Goal: Task Accomplishment & Management: Manage account settings

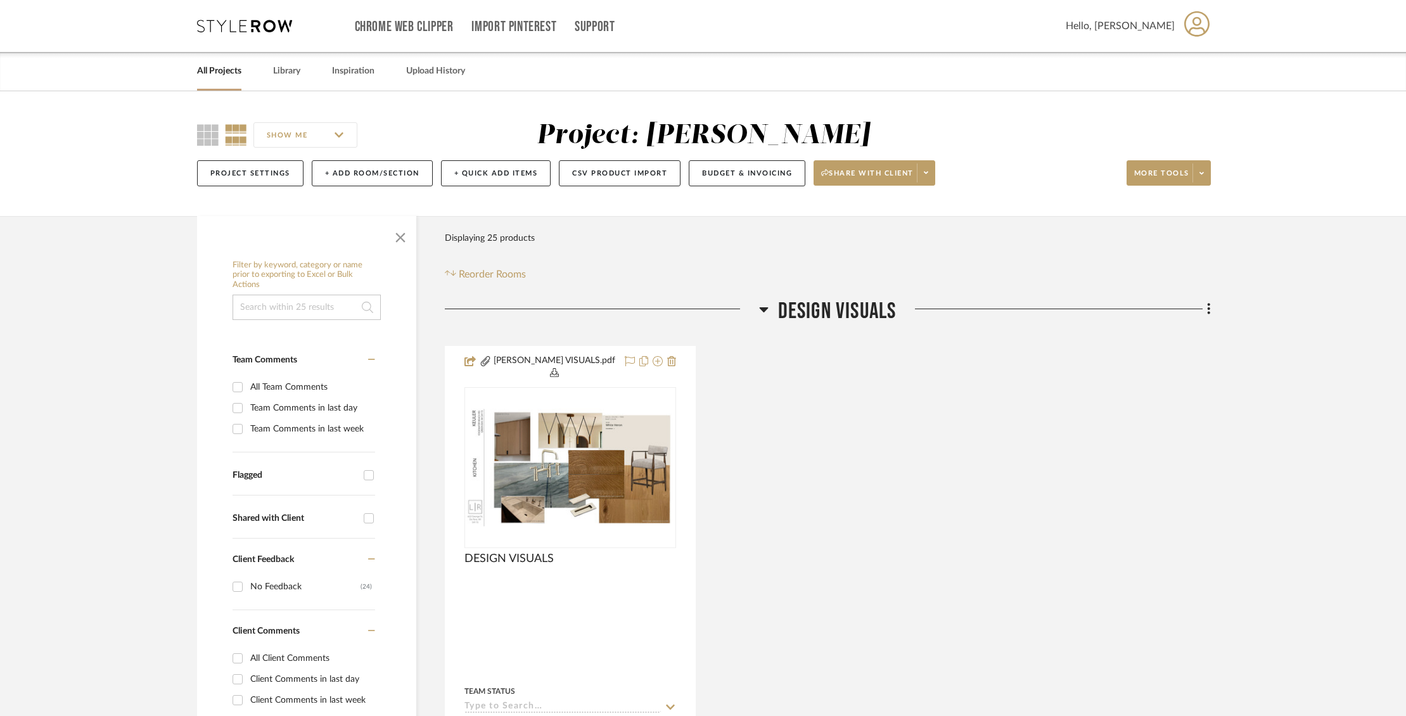
click at [239, 79] on link "All Projects" at bounding box center [219, 71] width 44 height 17
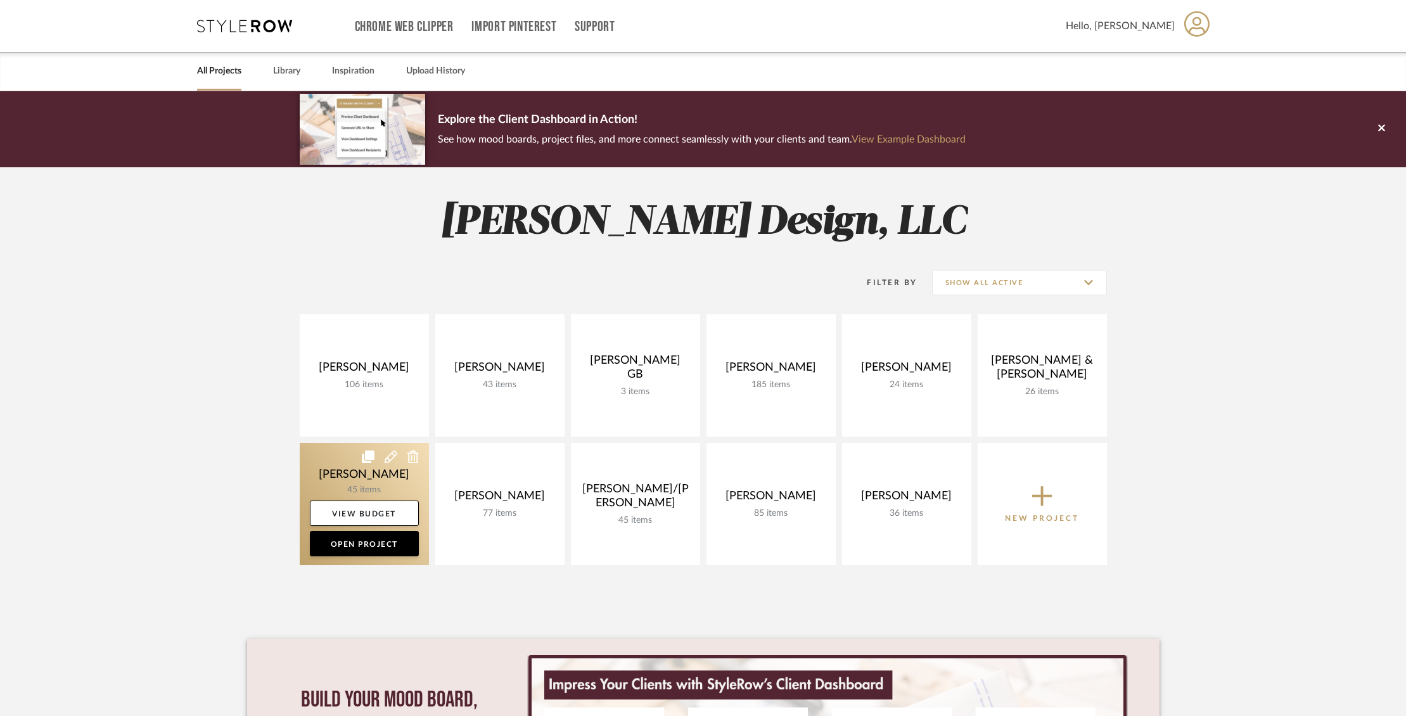
click at [344, 470] on link at bounding box center [364, 504] width 129 height 122
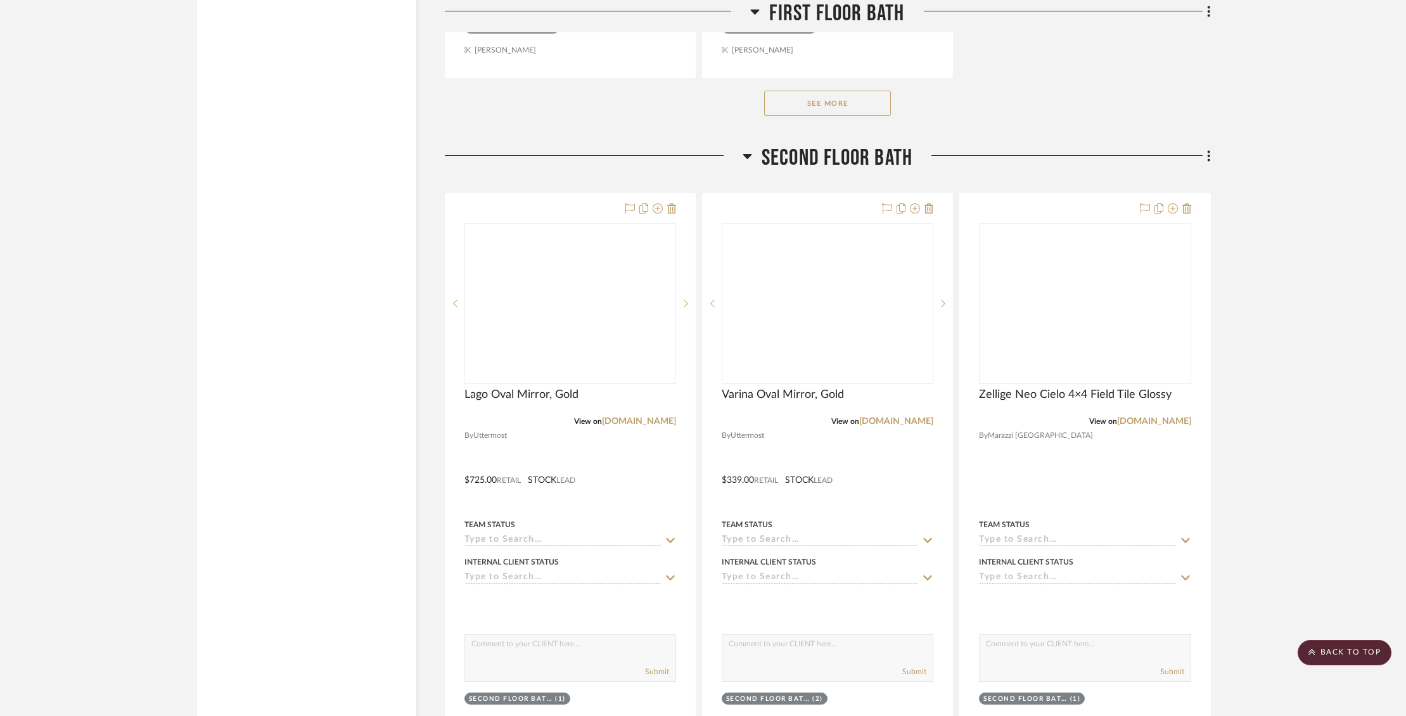
scroll to position [6818, 0]
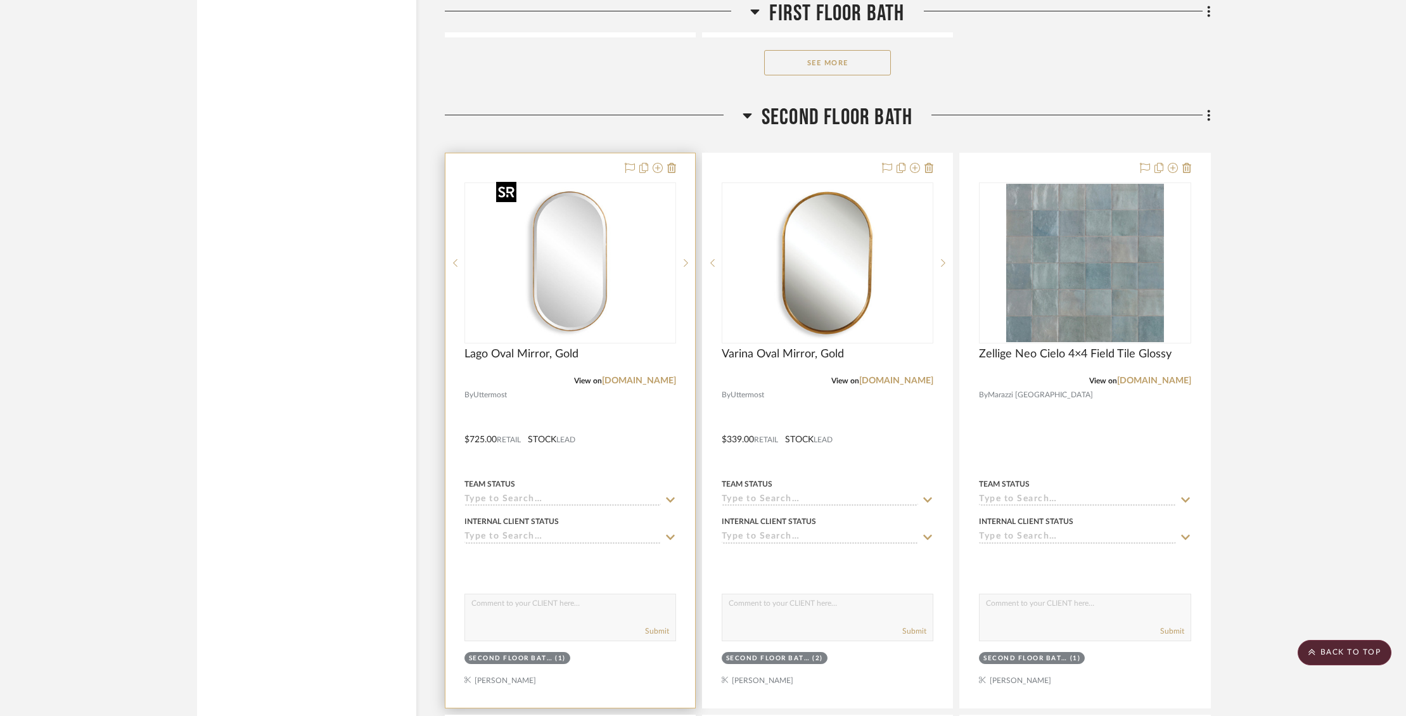
click at [609, 262] on img "0" at bounding box center [570, 263] width 158 height 158
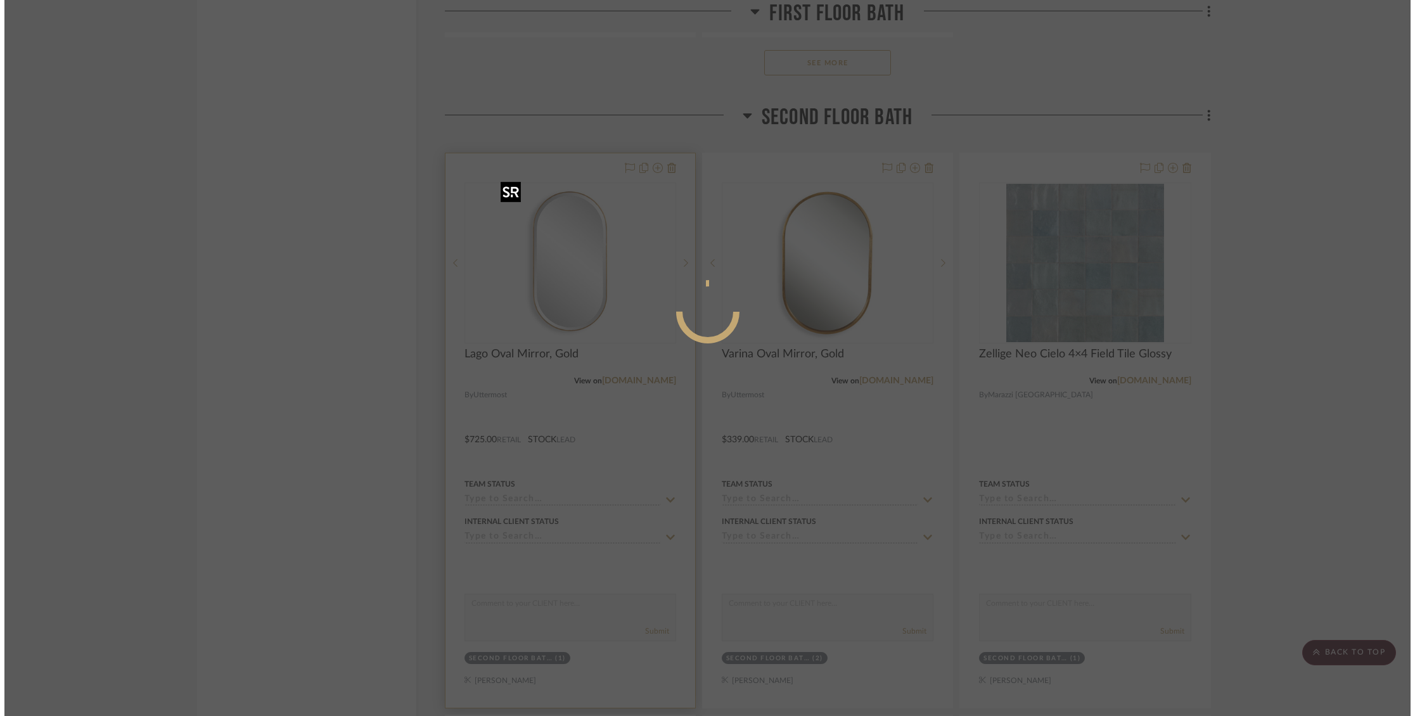
scroll to position [0, 0]
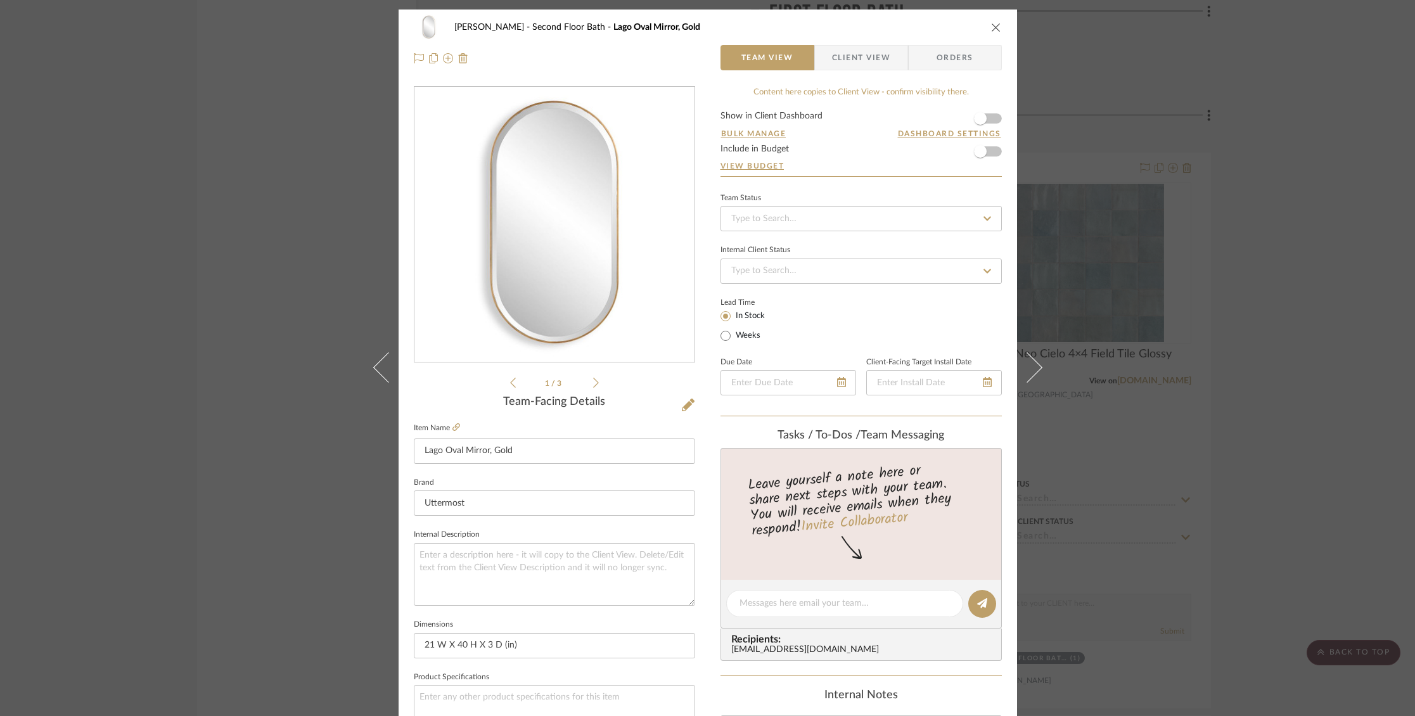
click at [991, 27] on icon "close" at bounding box center [996, 27] width 10 height 10
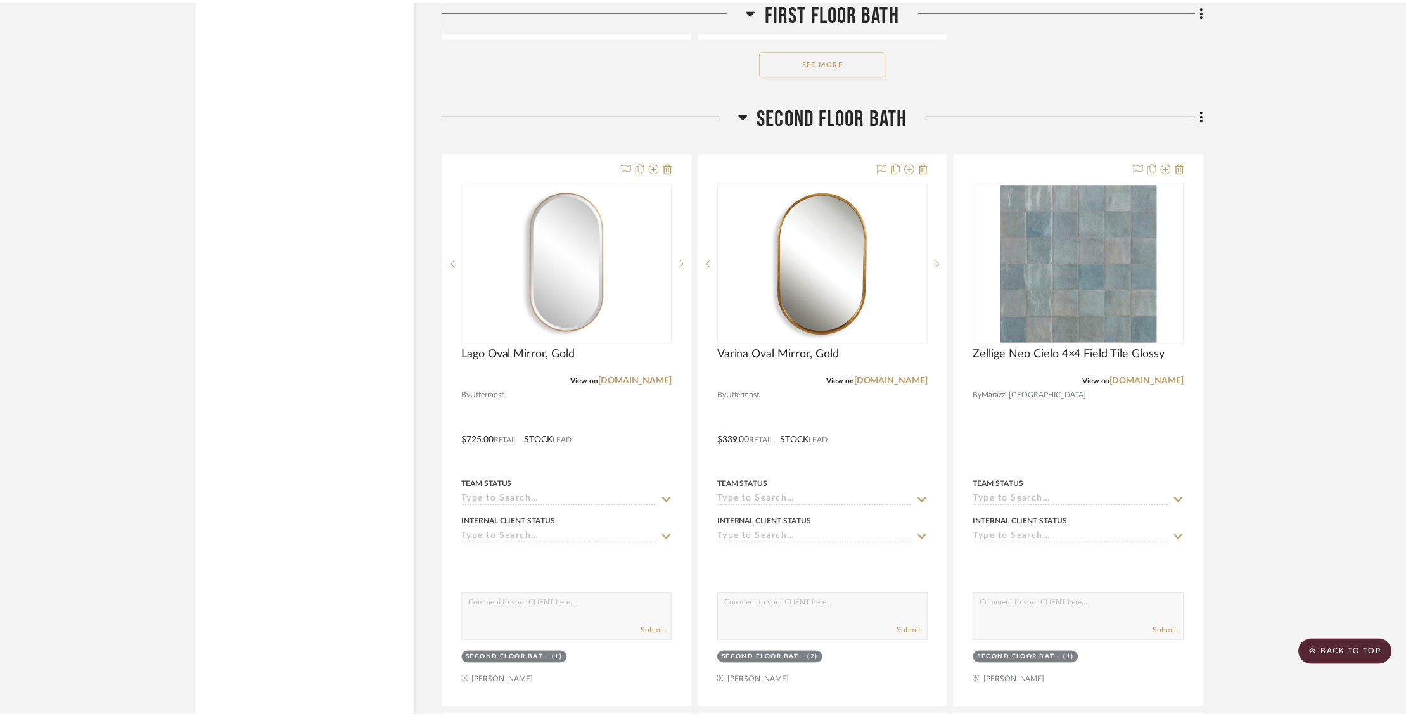
scroll to position [6818, 0]
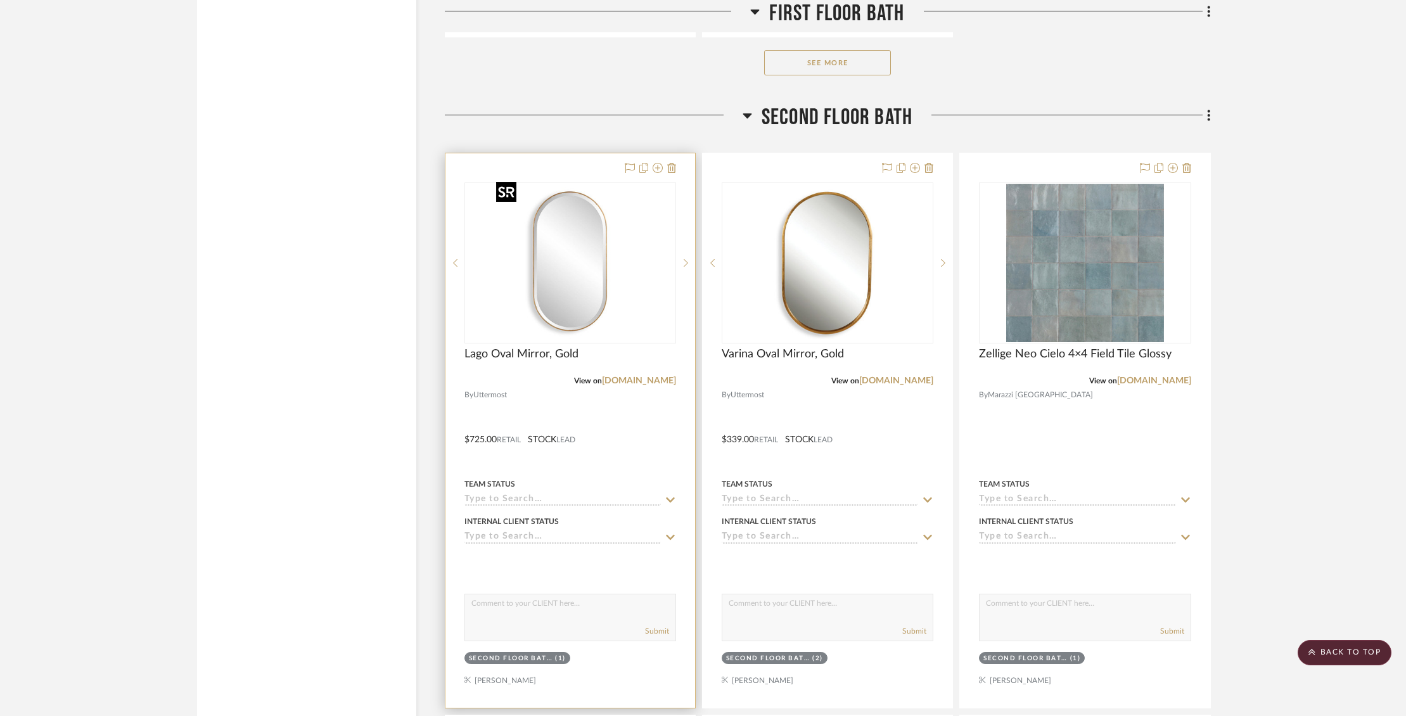
click at [573, 289] on img "0" at bounding box center [570, 263] width 158 height 158
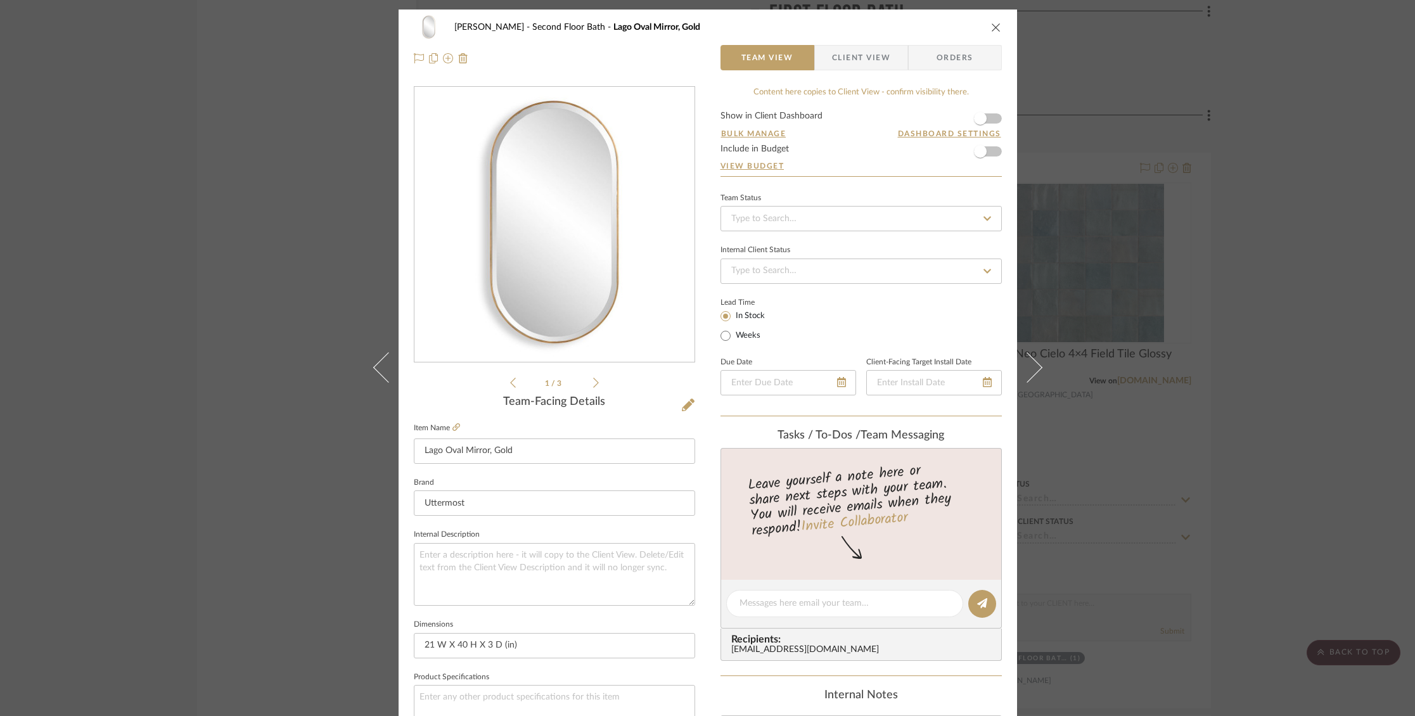
click at [871, 61] on span "Client View" at bounding box center [861, 57] width 58 height 25
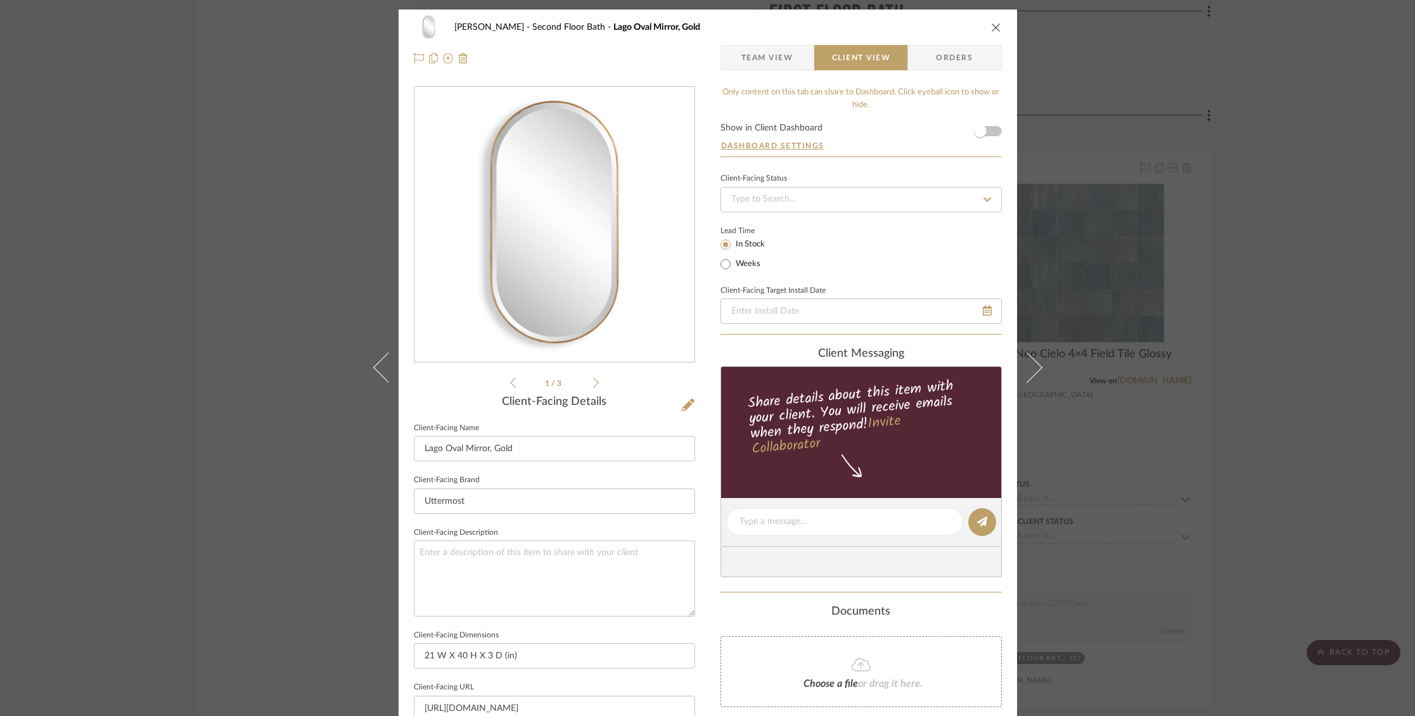
click at [990, 134] on form "Show in Client Dashboard Dashboard Settings" at bounding box center [861, 140] width 281 height 33
click at [987, 133] on span "button" at bounding box center [981, 131] width 28 height 28
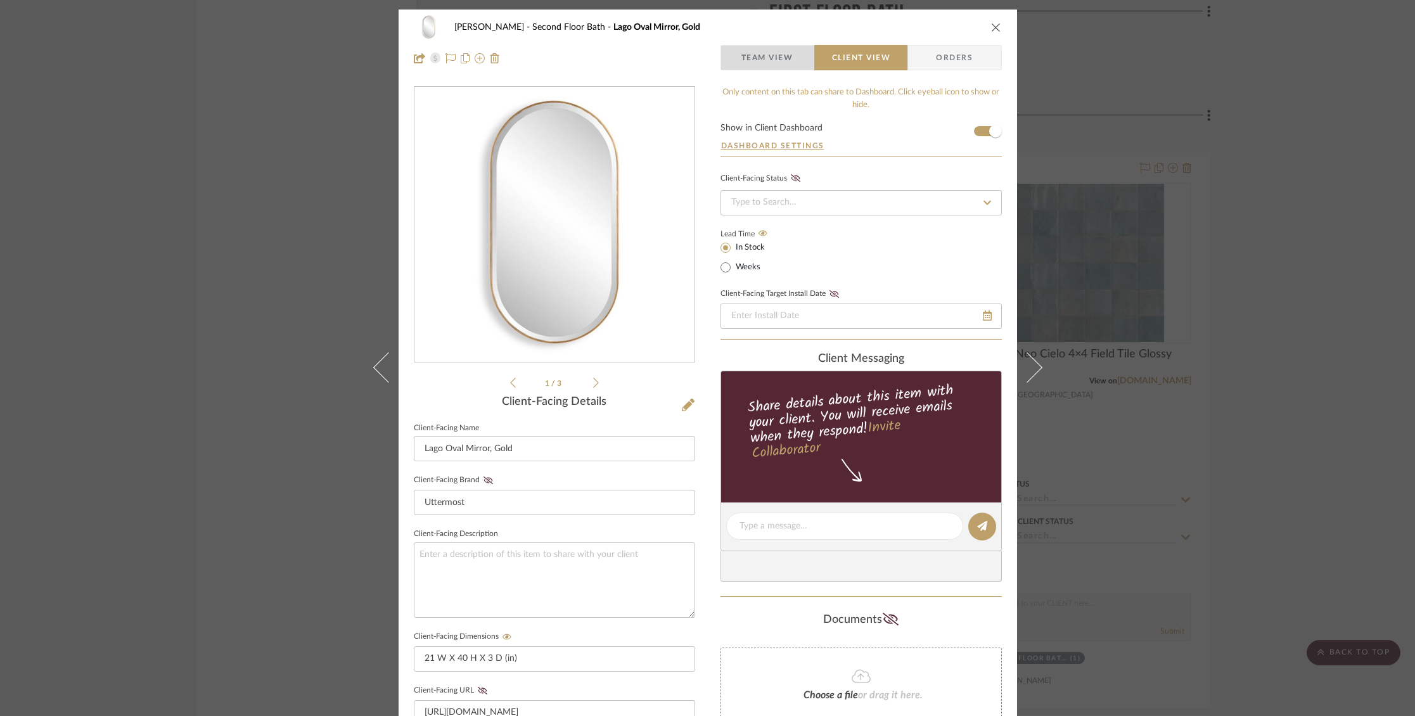
click at [743, 68] on span "Team View" at bounding box center [768, 57] width 52 height 25
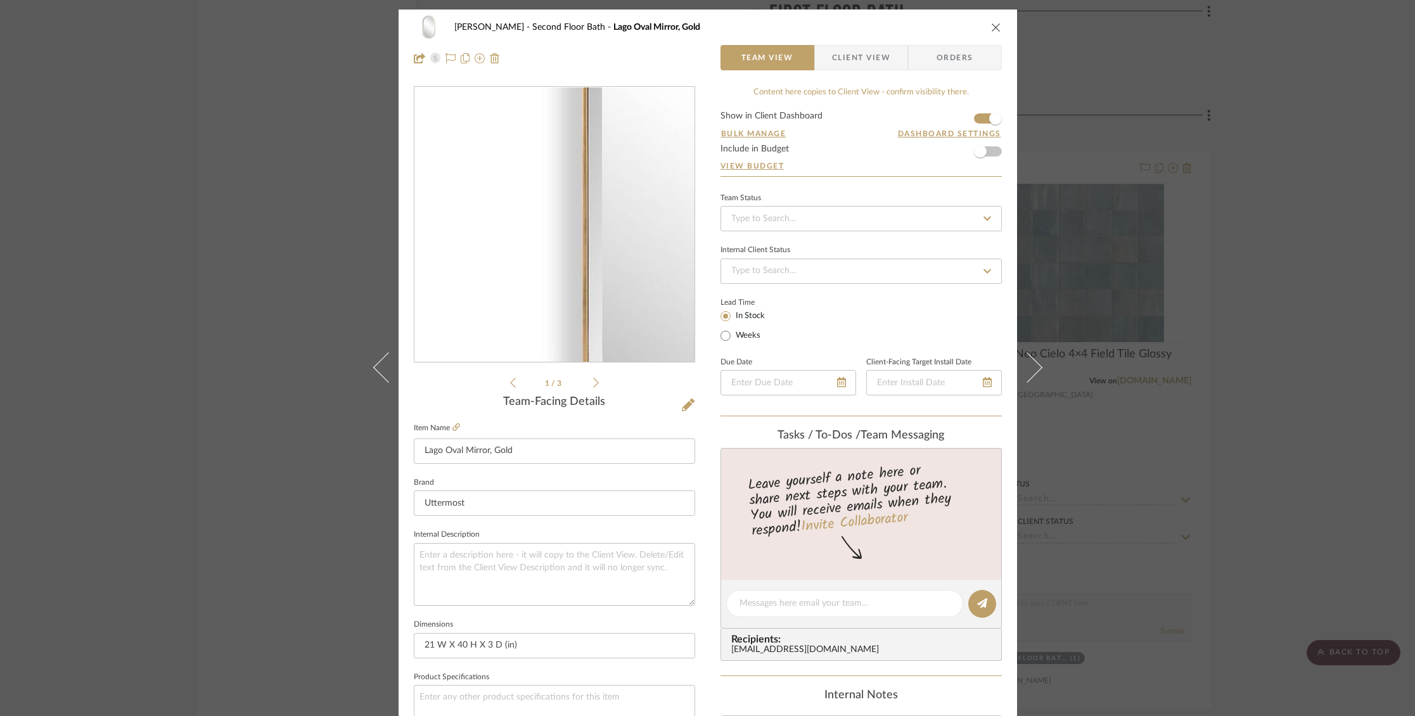
click at [476, 233] on img "0" at bounding box center [554, 224] width 275 height 275
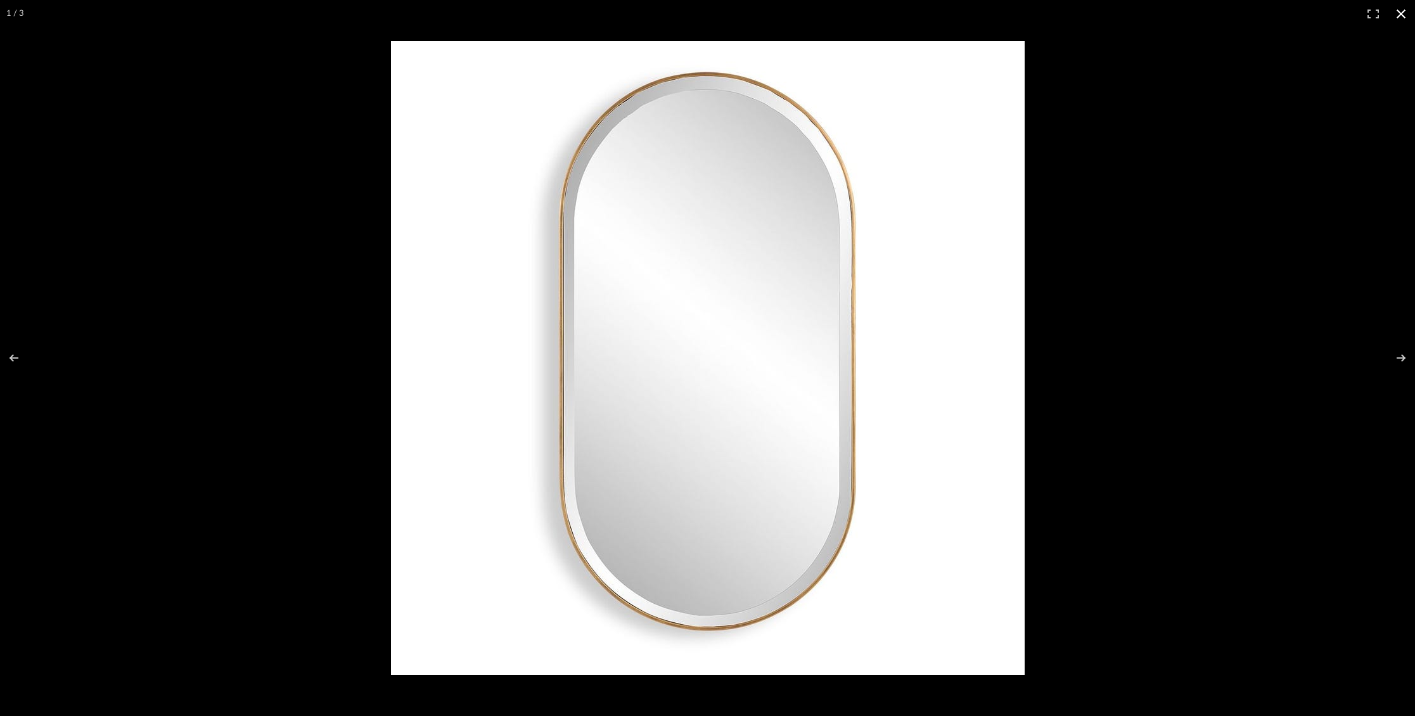
click at [1400, 11] on button at bounding box center [1401, 14] width 28 height 28
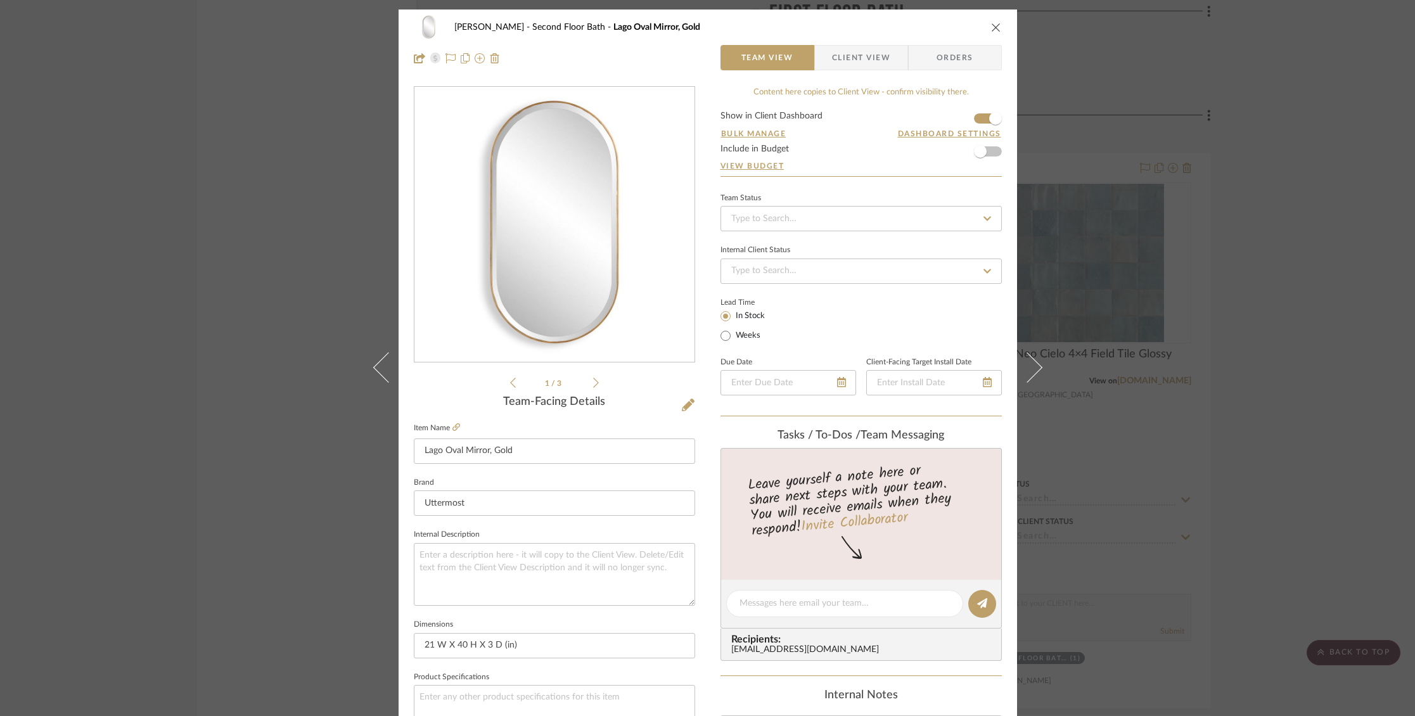
click at [991, 27] on icon "close" at bounding box center [996, 27] width 10 height 10
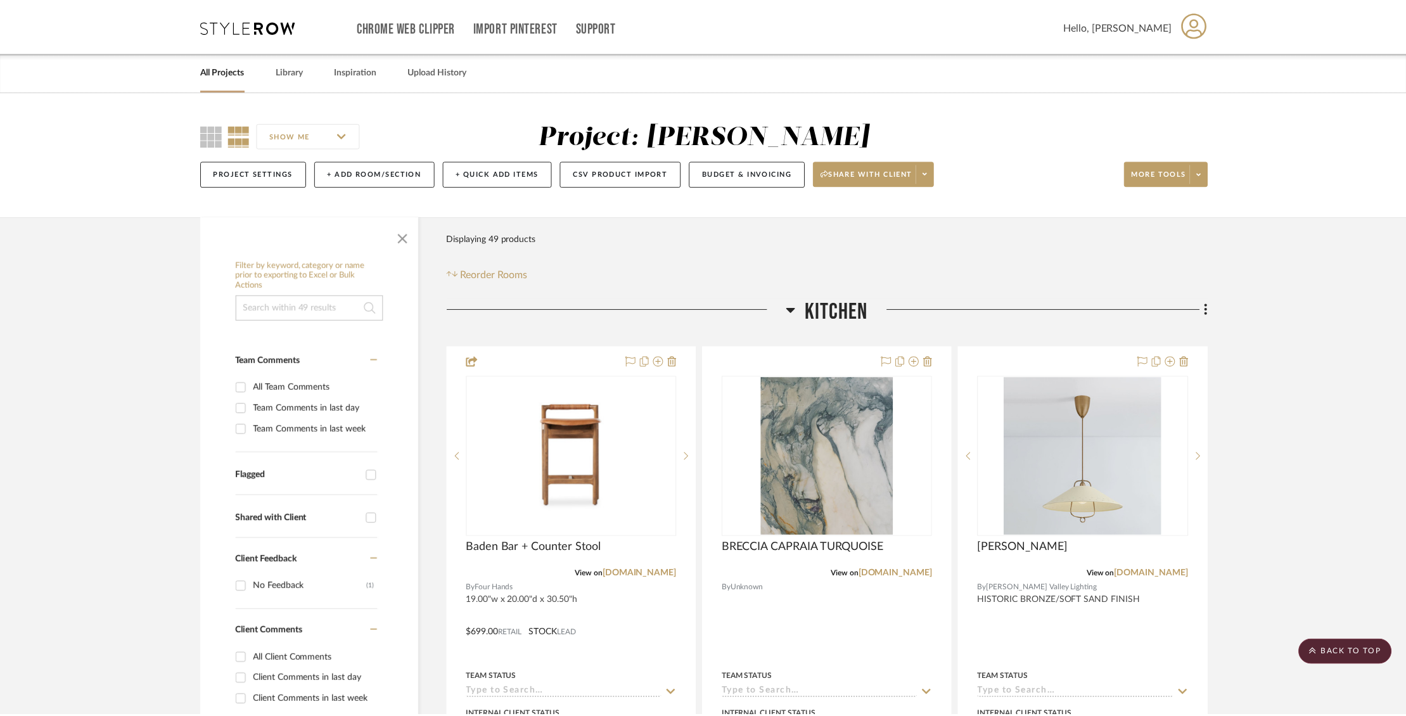
scroll to position [6818, 0]
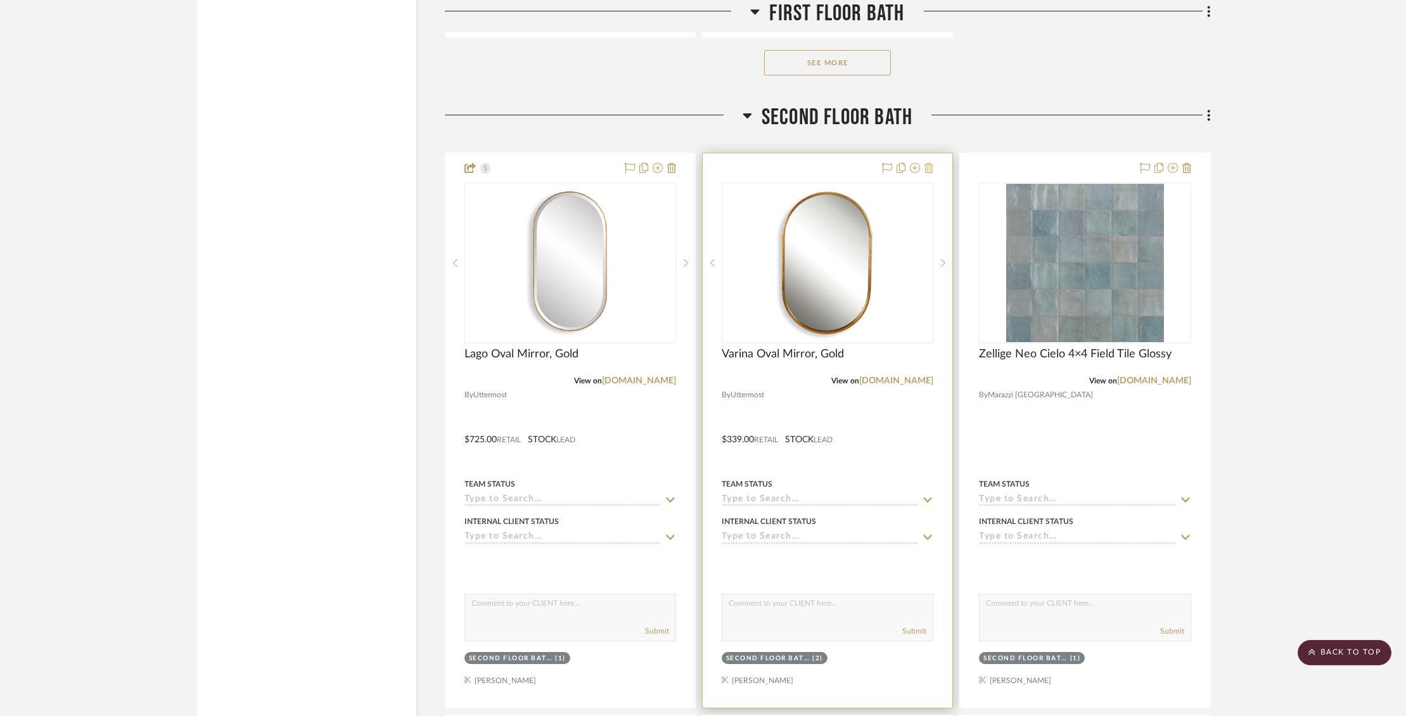
click at [930, 165] on icon at bounding box center [929, 168] width 9 height 10
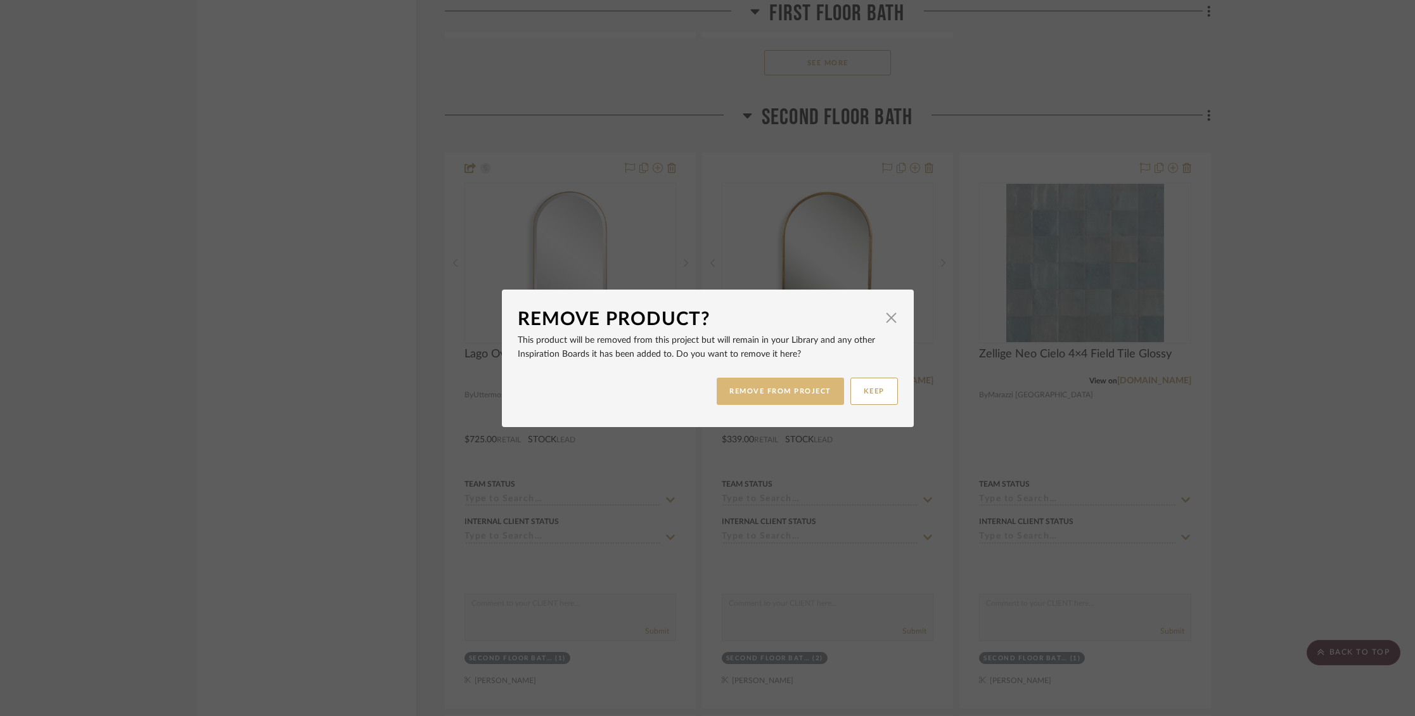
click at [797, 395] on button "REMOVE FROM PROJECT" at bounding box center [780, 391] width 127 height 27
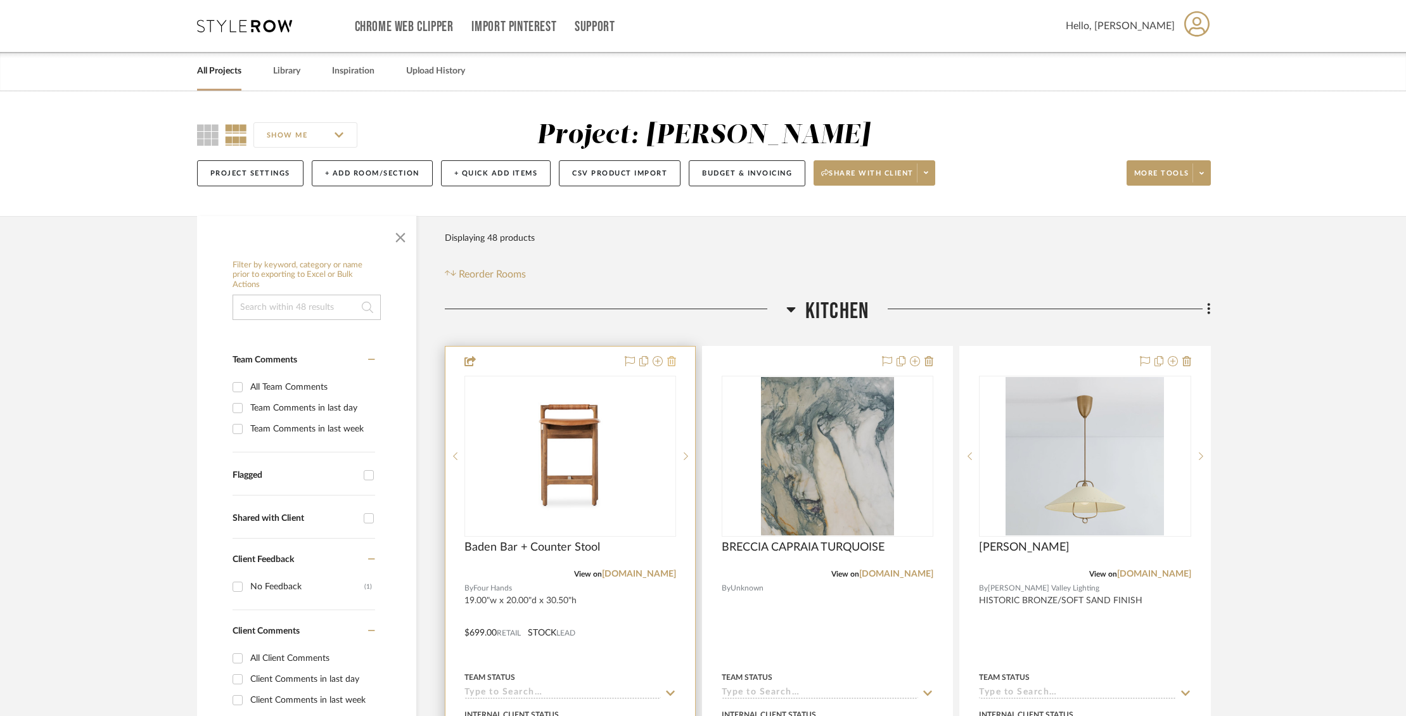
click at [674, 357] on icon at bounding box center [671, 361] width 9 height 10
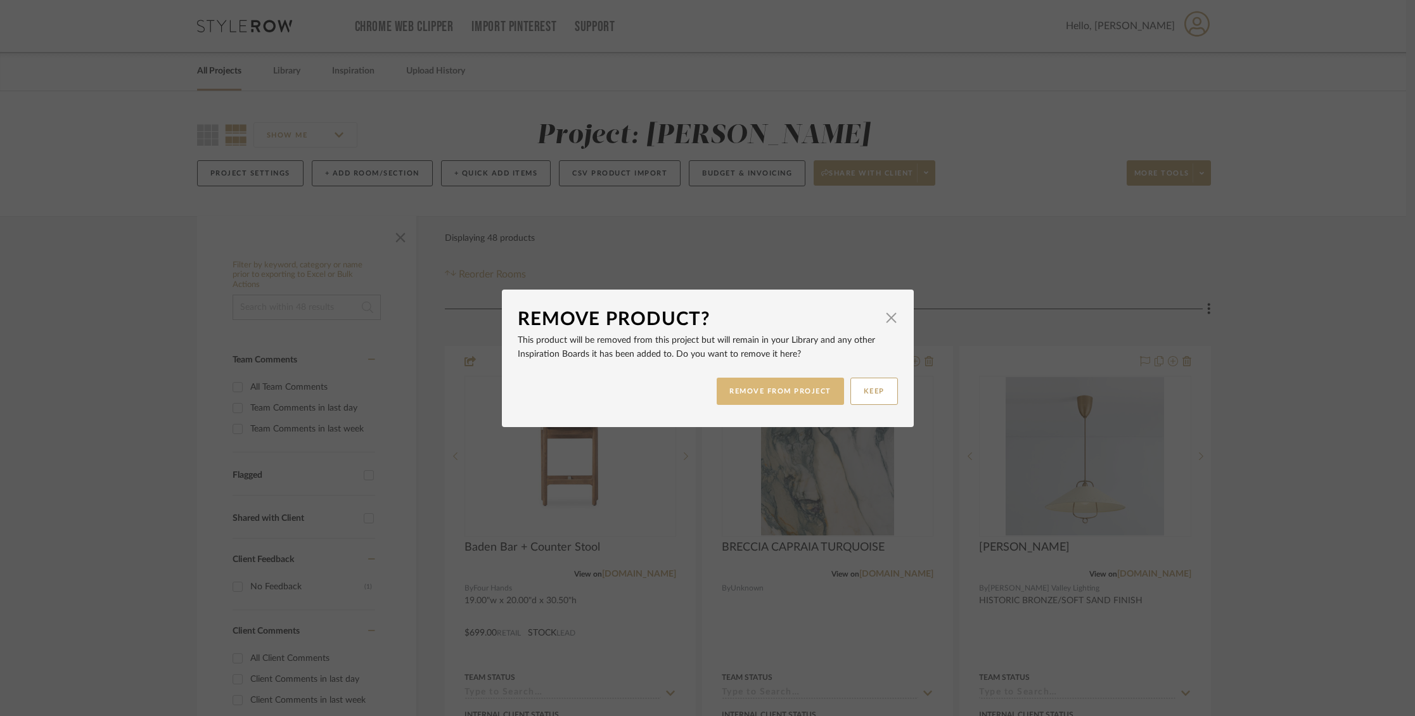
click at [726, 392] on button "REMOVE FROM PROJECT" at bounding box center [780, 391] width 127 height 27
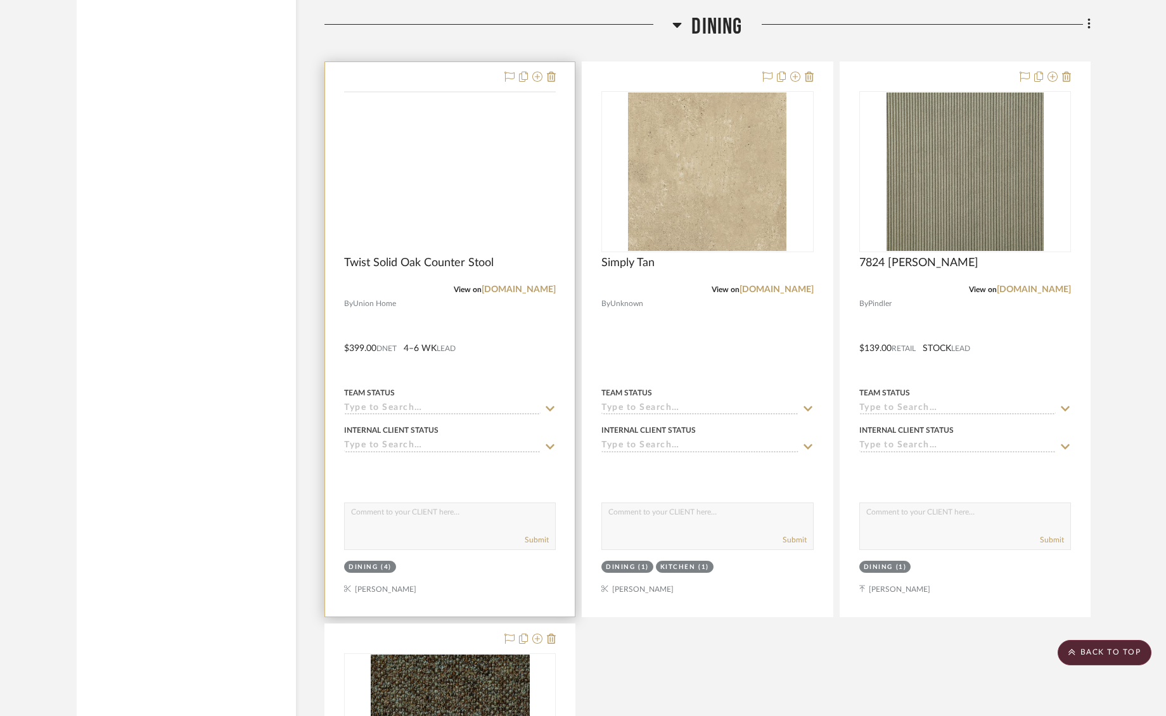
scroll to position [2083, 0]
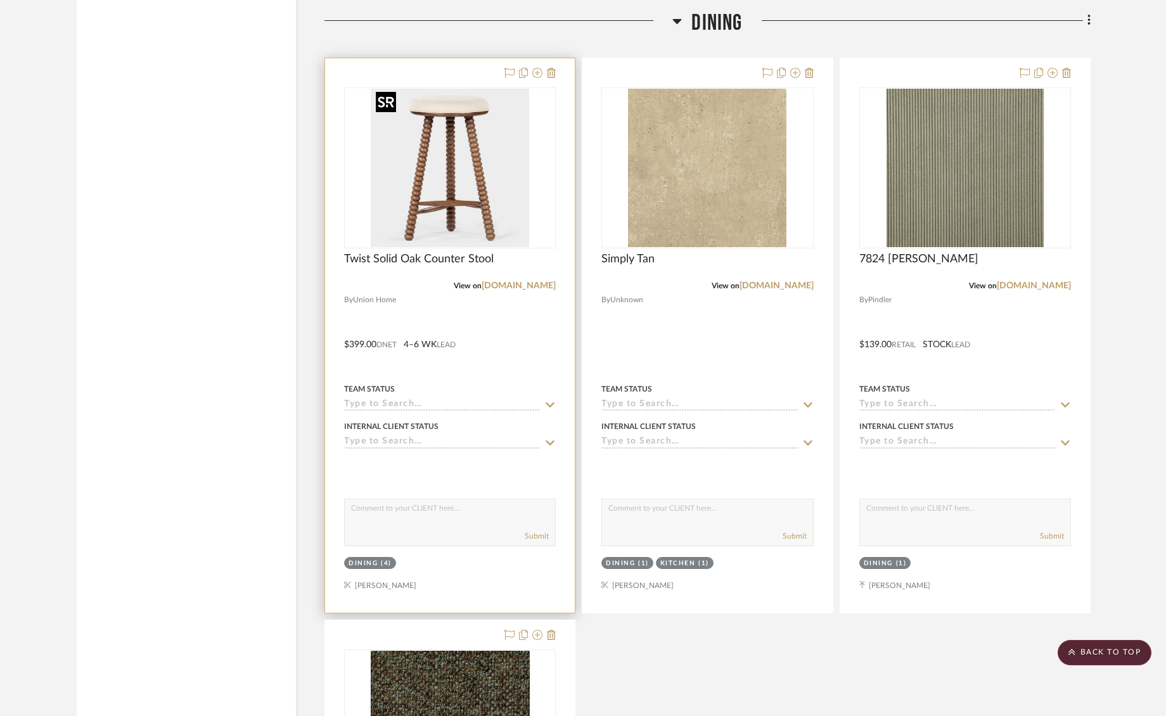
click at [466, 159] on div at bounding box center [450, 167] width 212 height 161
click at [463, 169] on img "0" at bounding box center [450, 168] width 158 height 158
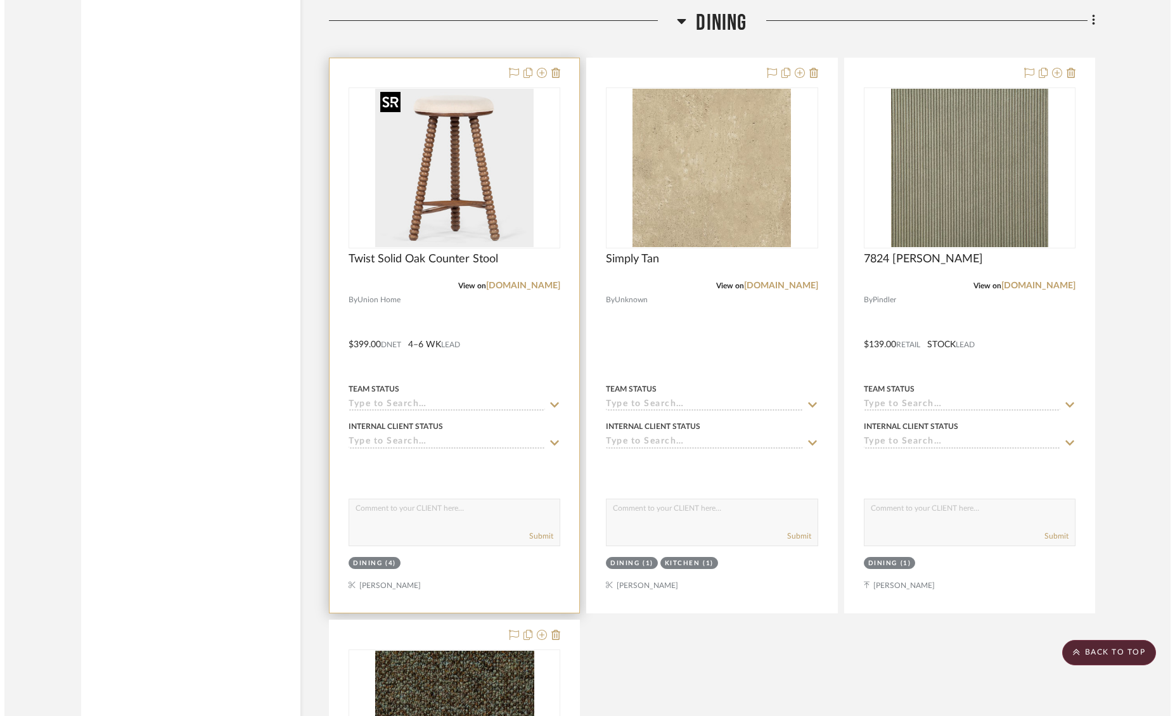
scroll to position [0, 0]
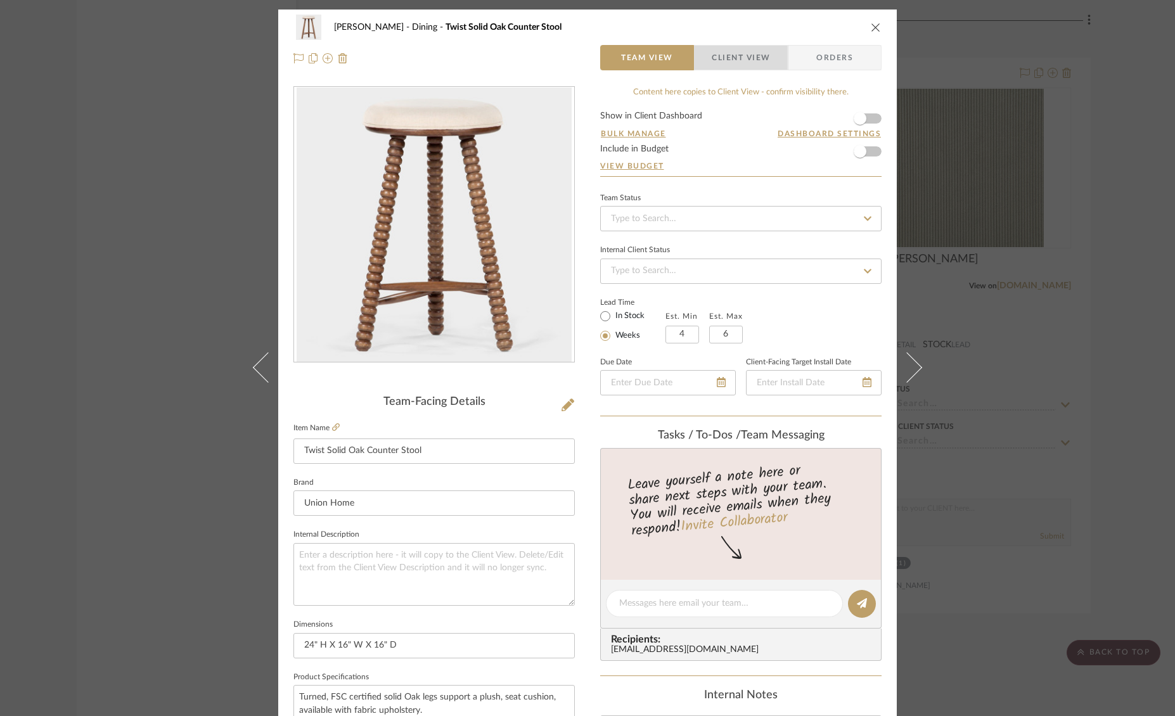
click at [737, 63] on span "Client View" at bounding box center [741, 57] width 58 height 25
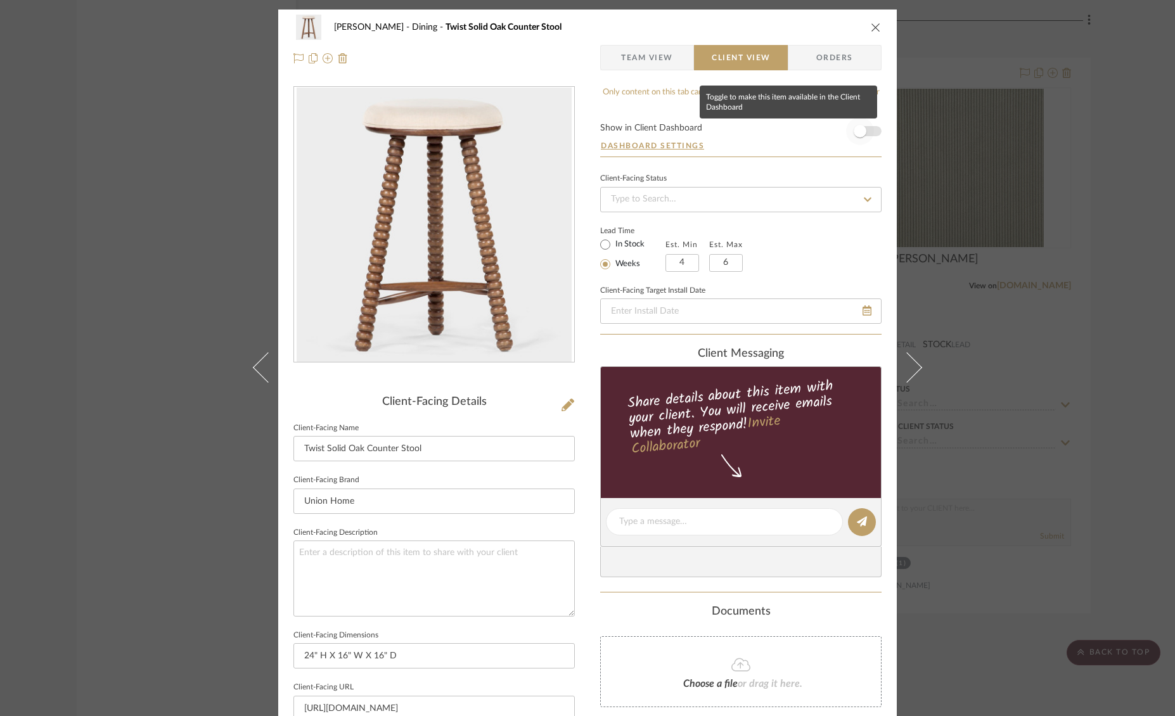
click at [867, 127] on span "button" at bounding box center [860, 131] width 28 height 28
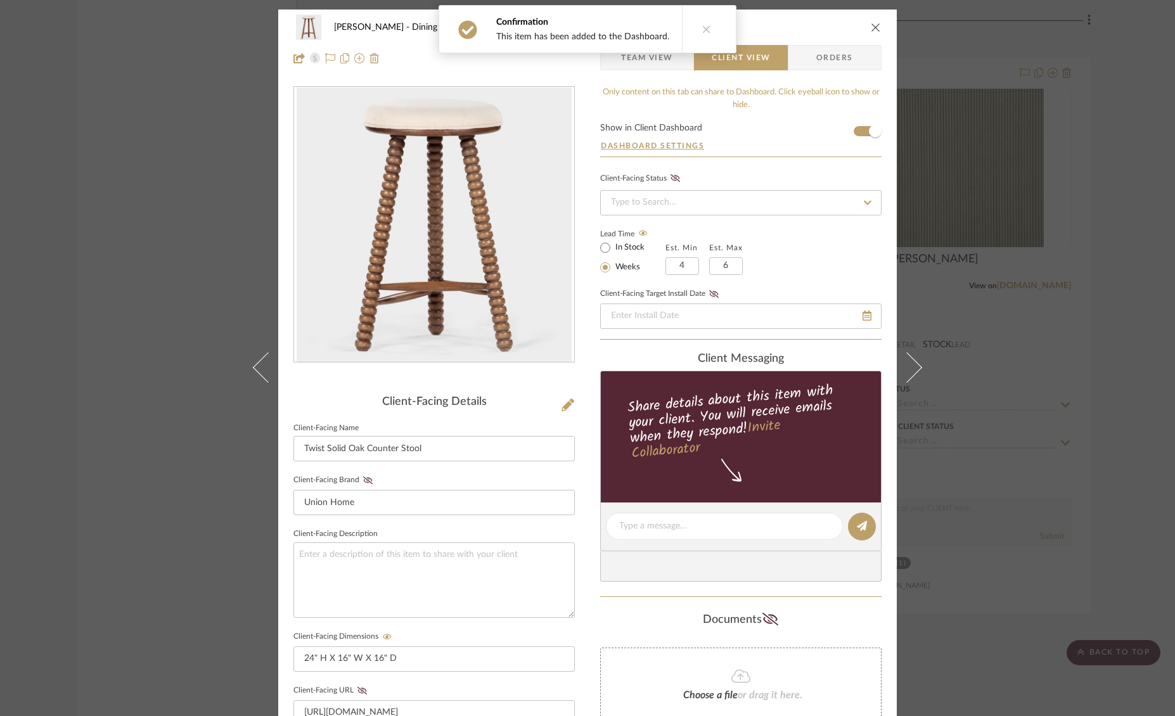
click at [871, 25] on icon "close" at bounding box center [876, 27] width 10 height 10
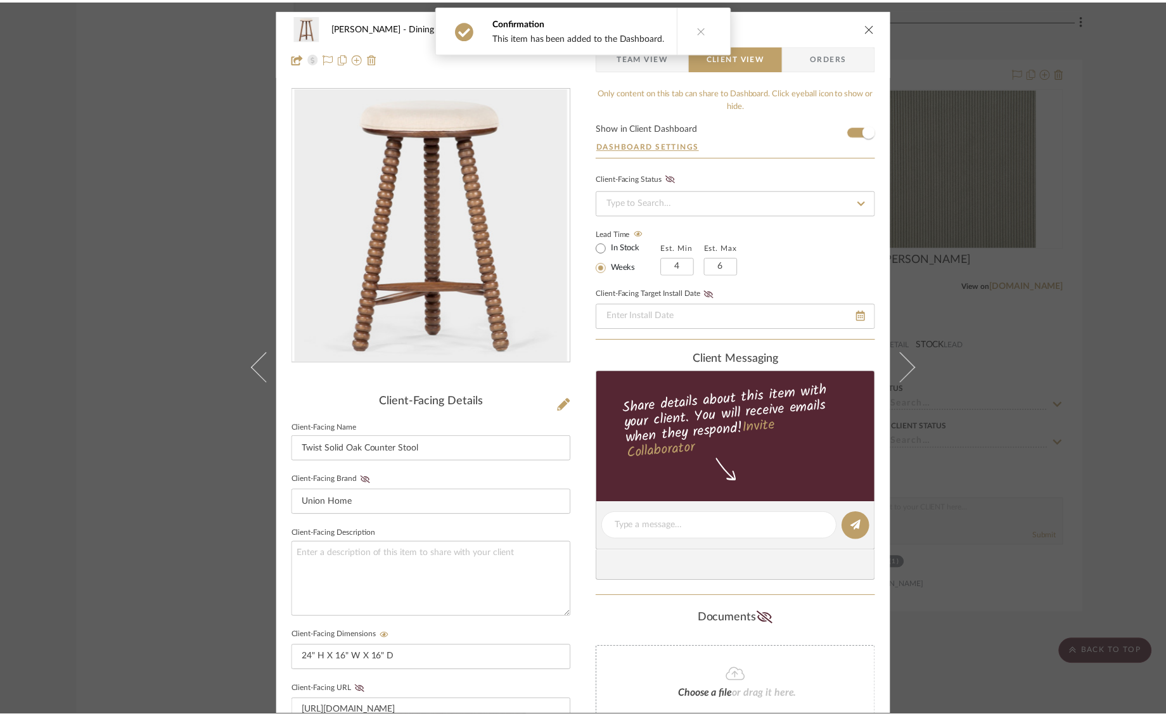
scroll to position [2083, 0]
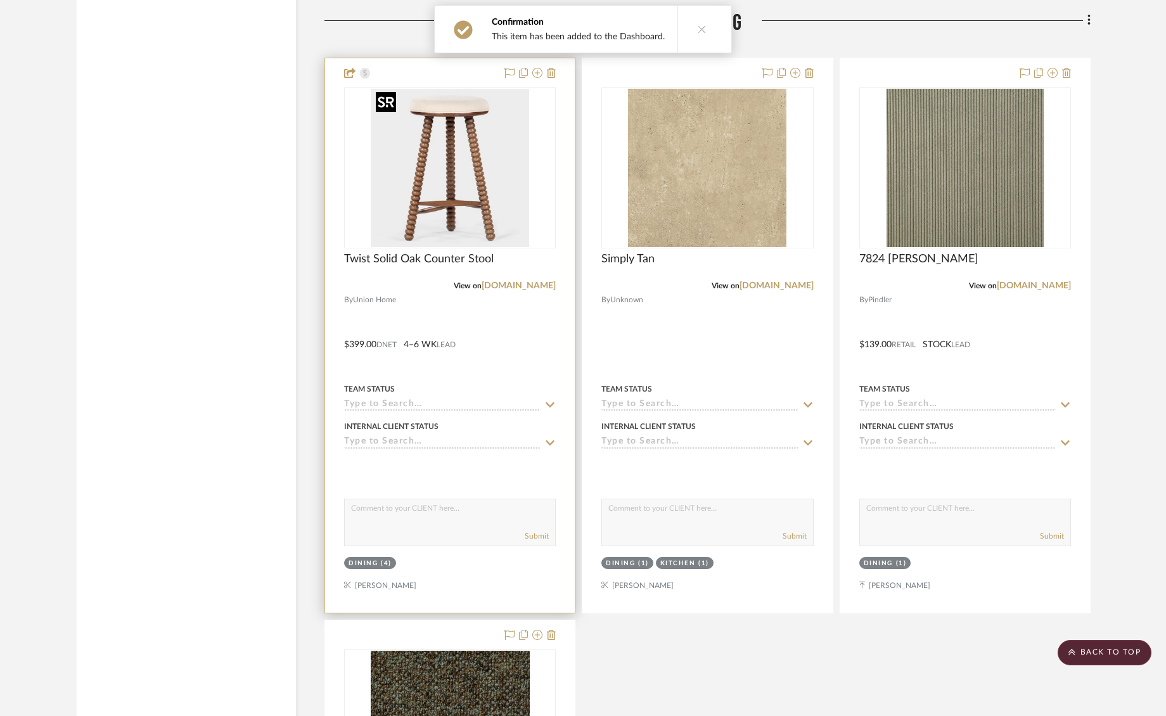
click at [411, 158] on img "0" at bounding box center [450, 168] width 158 height 158
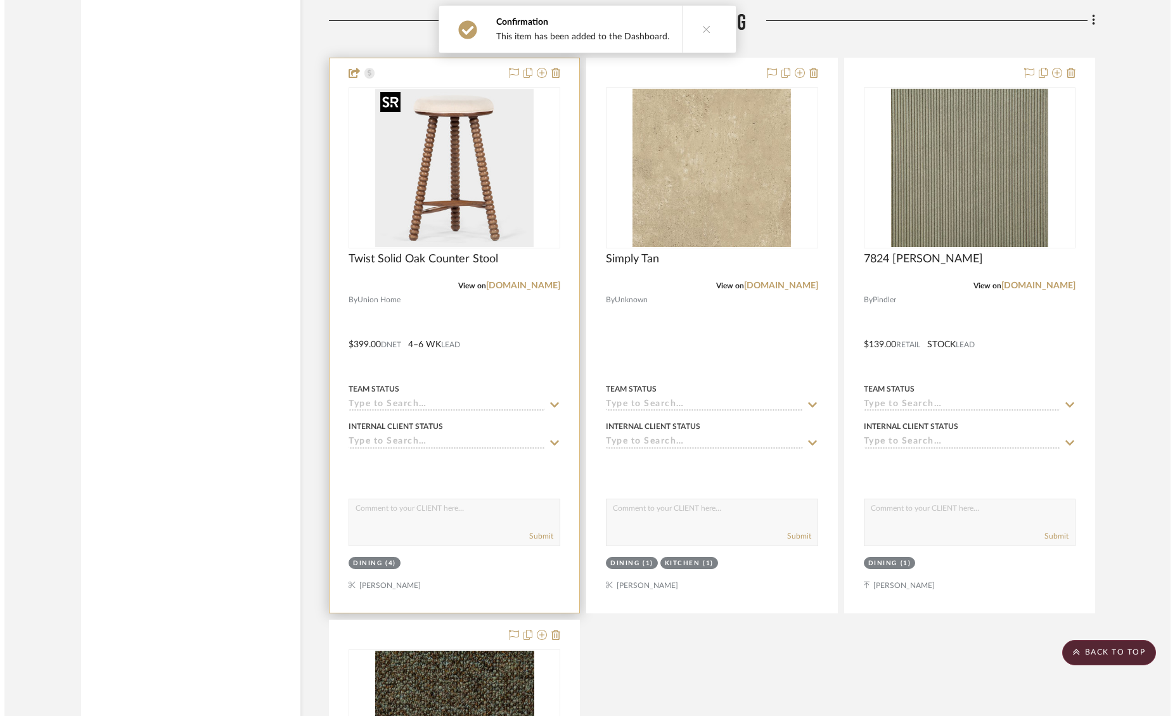
scroll to position [0, 0]
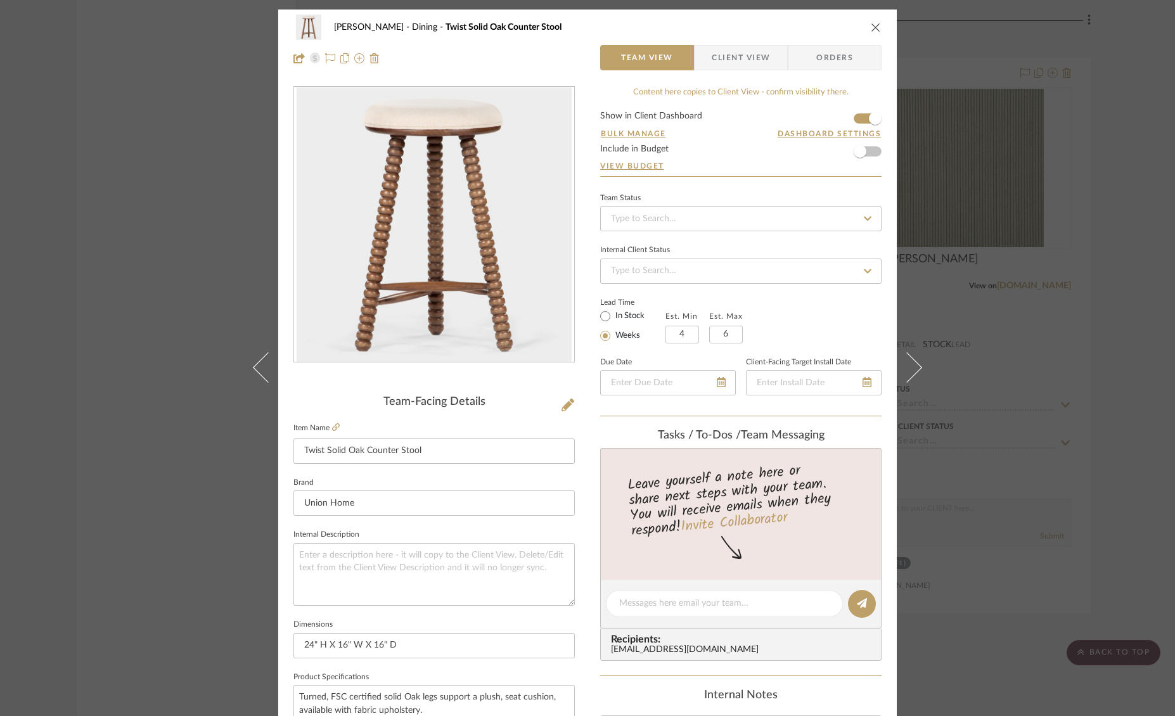
click at [738, 48] on span "Client View" at bounding box center [741, 57] width 58 height 25
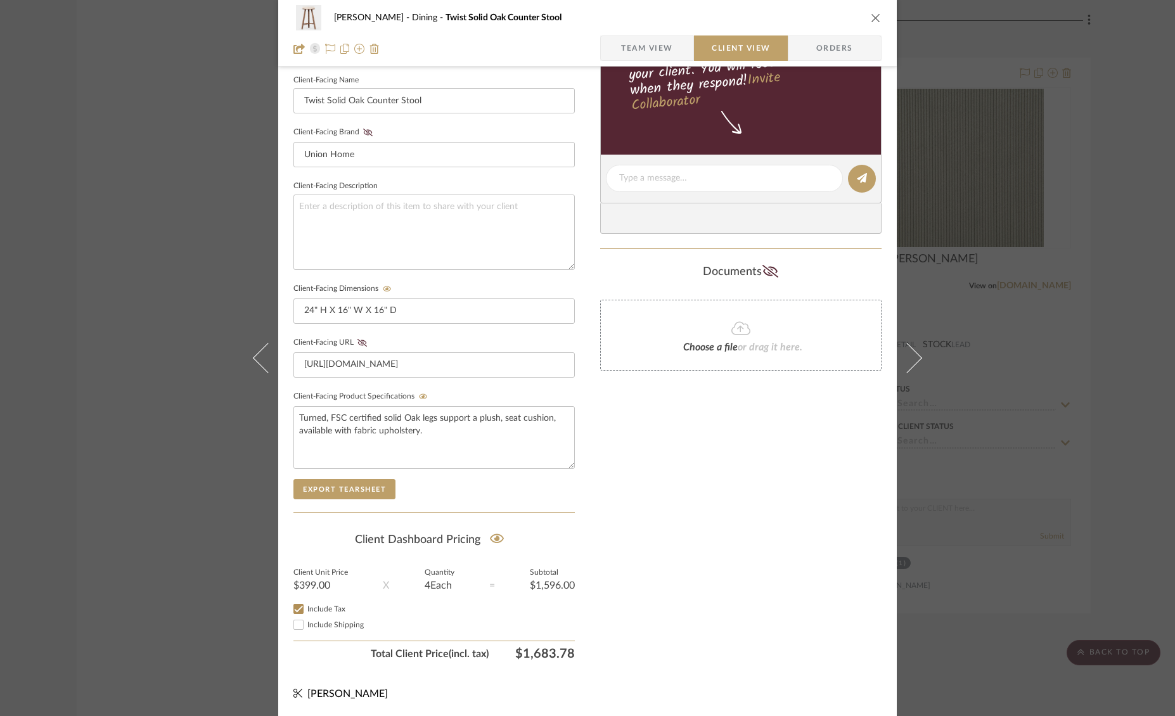
scroll to position [223, 0]
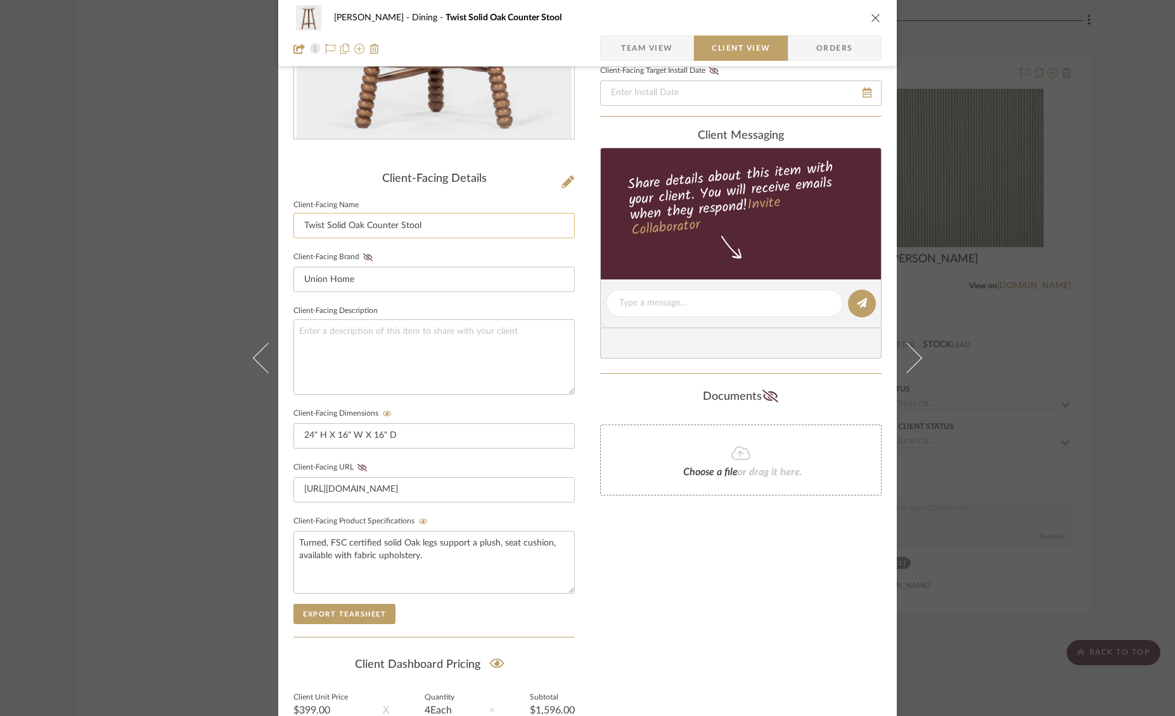
drag, startPoint x: 321, startPoint y: 224, endPoint x: 293, endPoint y: 224, distance: 28.5
click at [293, 224] on input "Twist Solid Oak Counter Stool" at bounding box center [433, 225] width 281 height 25
type input "Solid Oak Counter Stool"
click at [871, 20] on icon "close" at bounding box center [876, 18] width 10 height 10
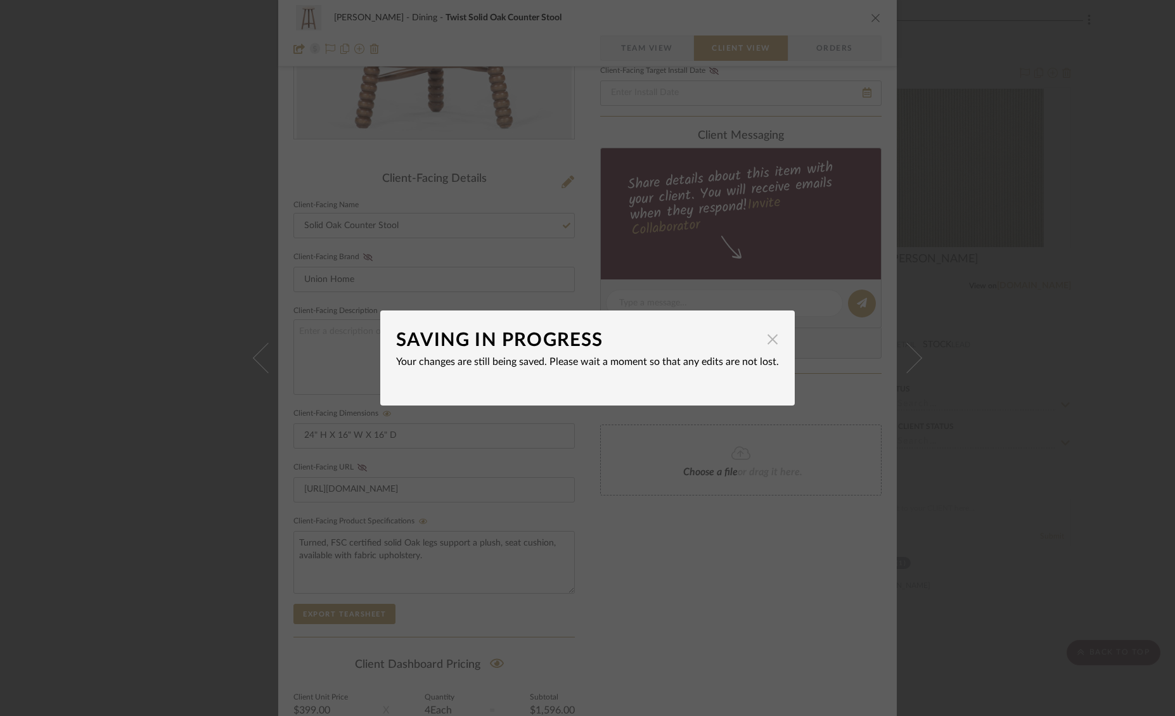
click at [767, 339] on span "button" at bounding box center [772, 338] width 25 height 25
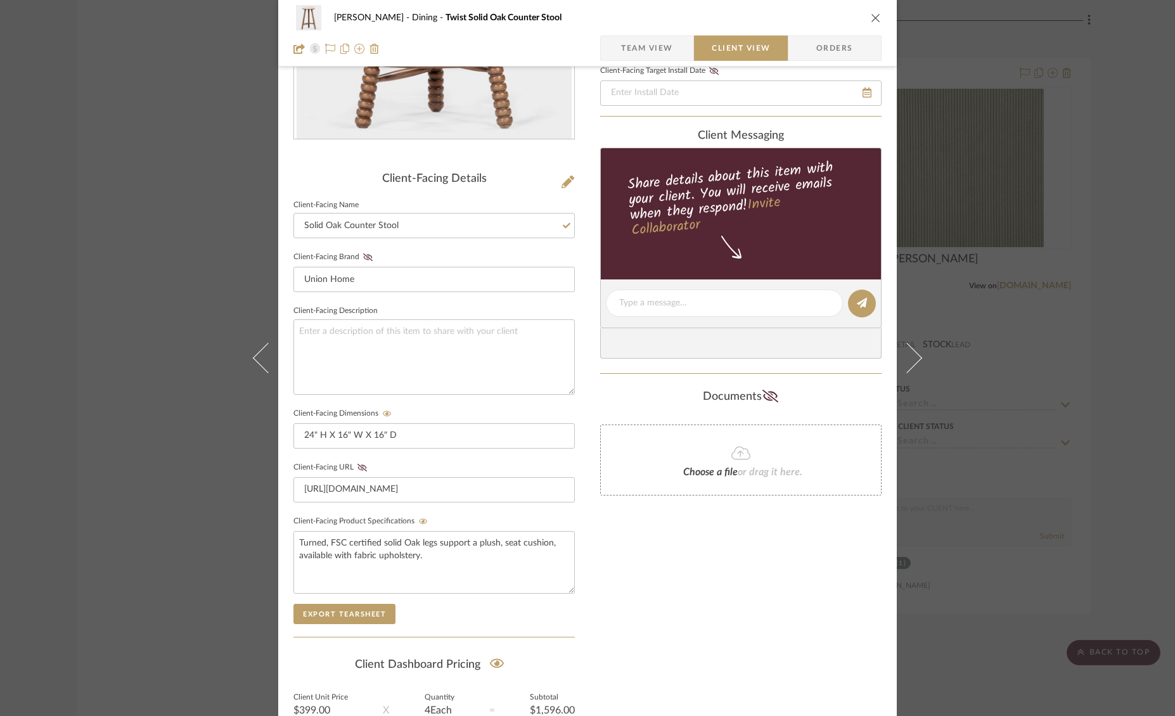
scroll to position [0, 0]
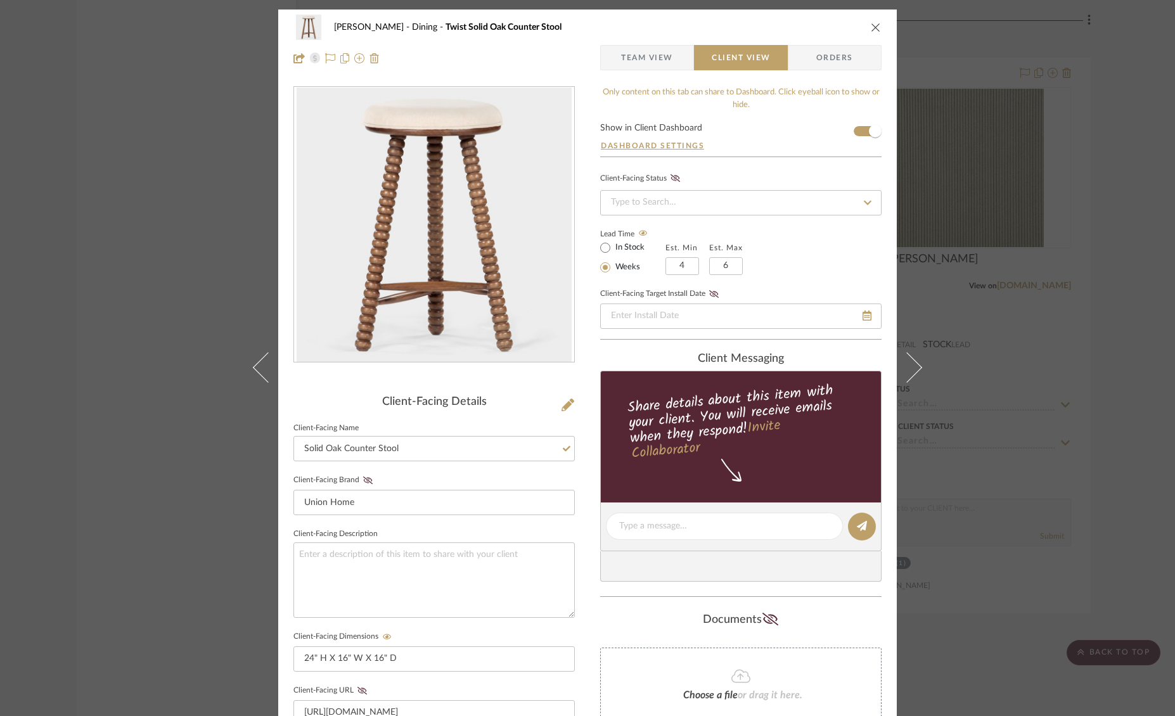
click at [876, 27] on icon "close" at bounding box center [876, 27] width 10 height 10
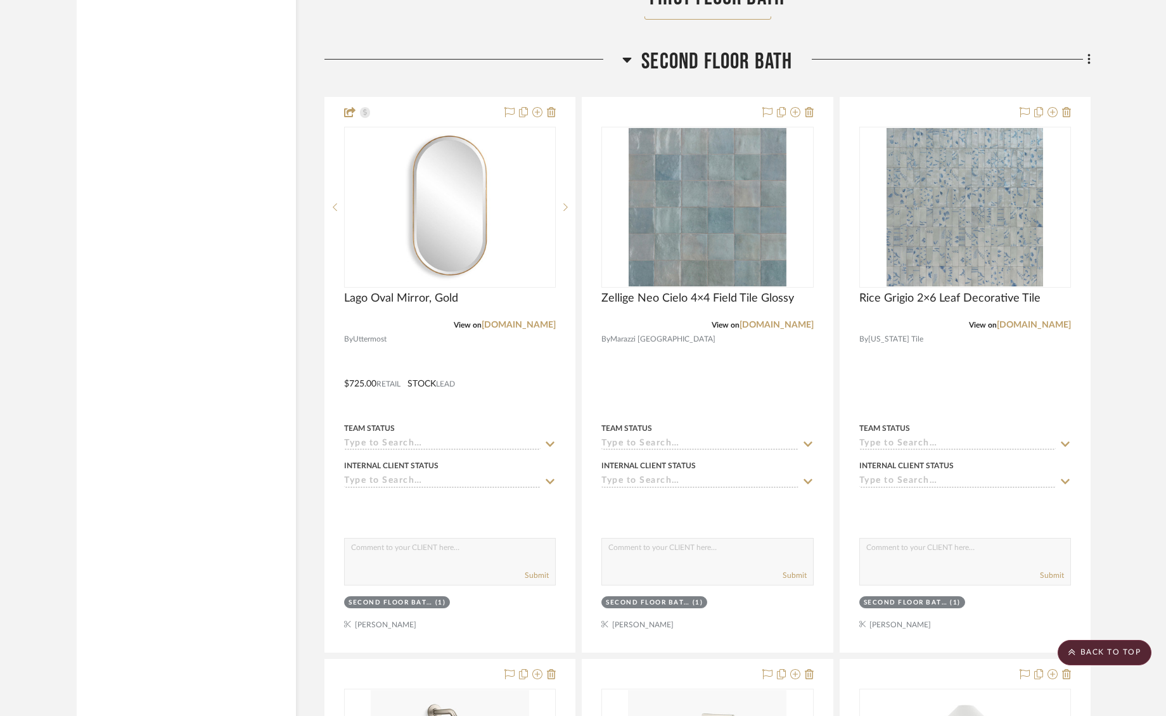
scroll to position [7453, 0]
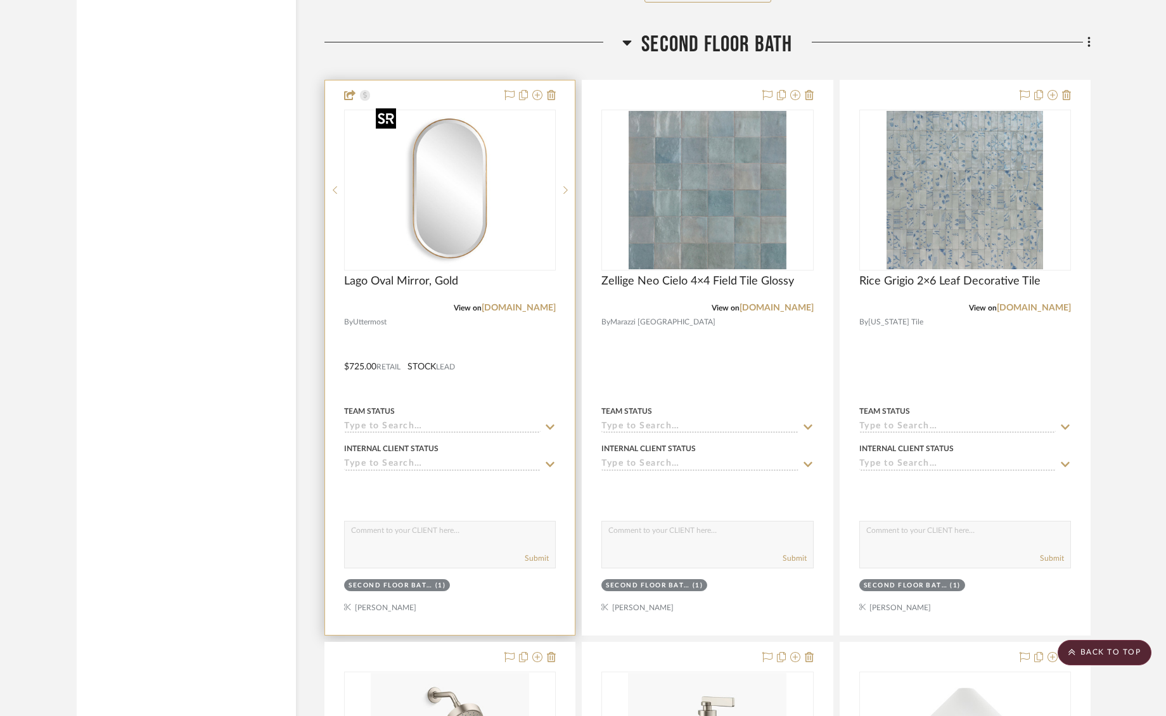
click at [439, 207] on img "0" at bounding box center [460, 190] width 158 height 158
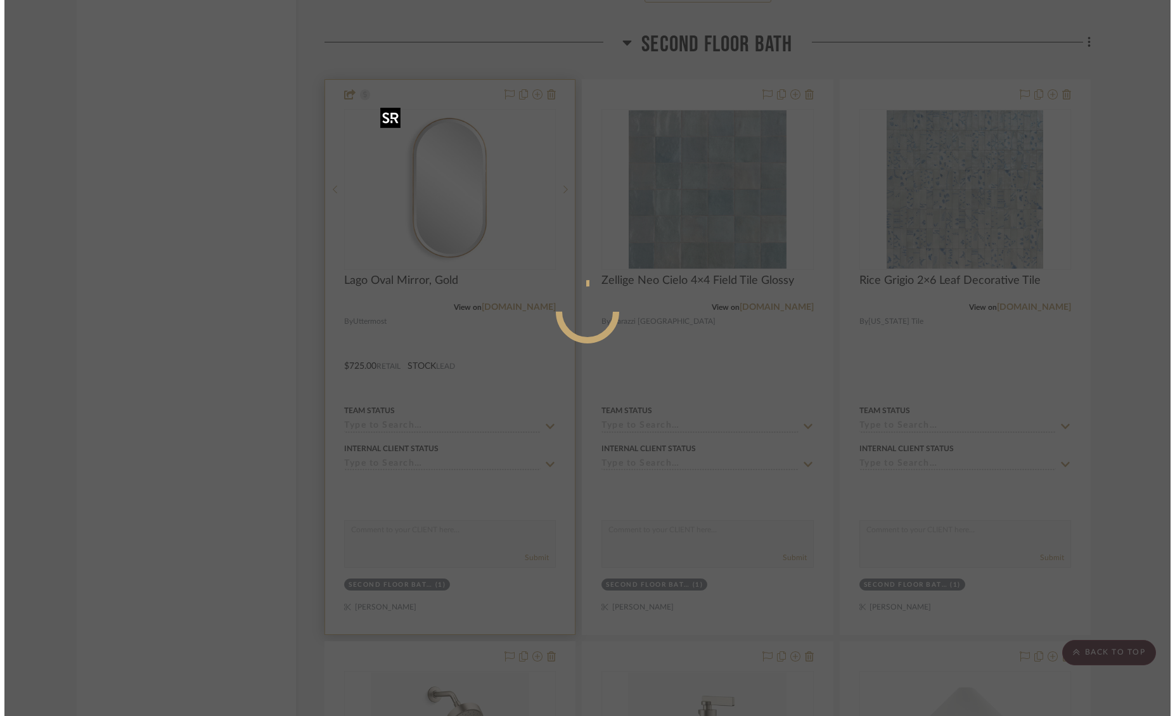
scroll to position [0, 0]
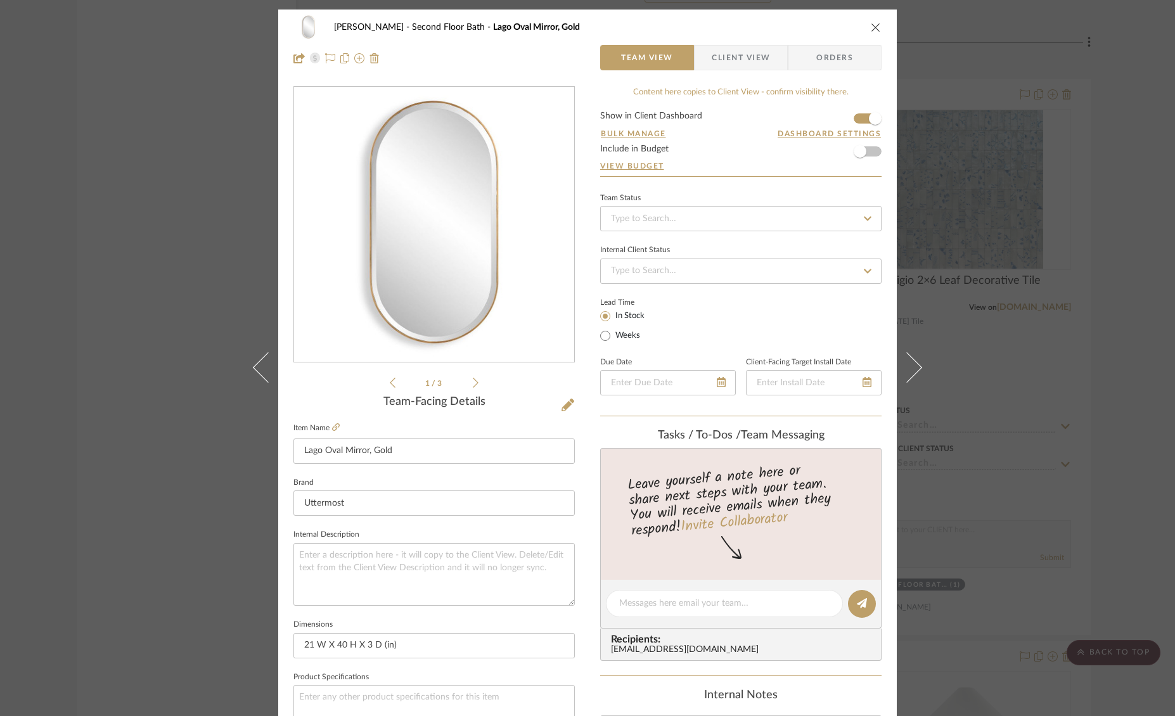
click at [754, 56] on span "Client View" at bounding box center [741, 57] width 58 height 25
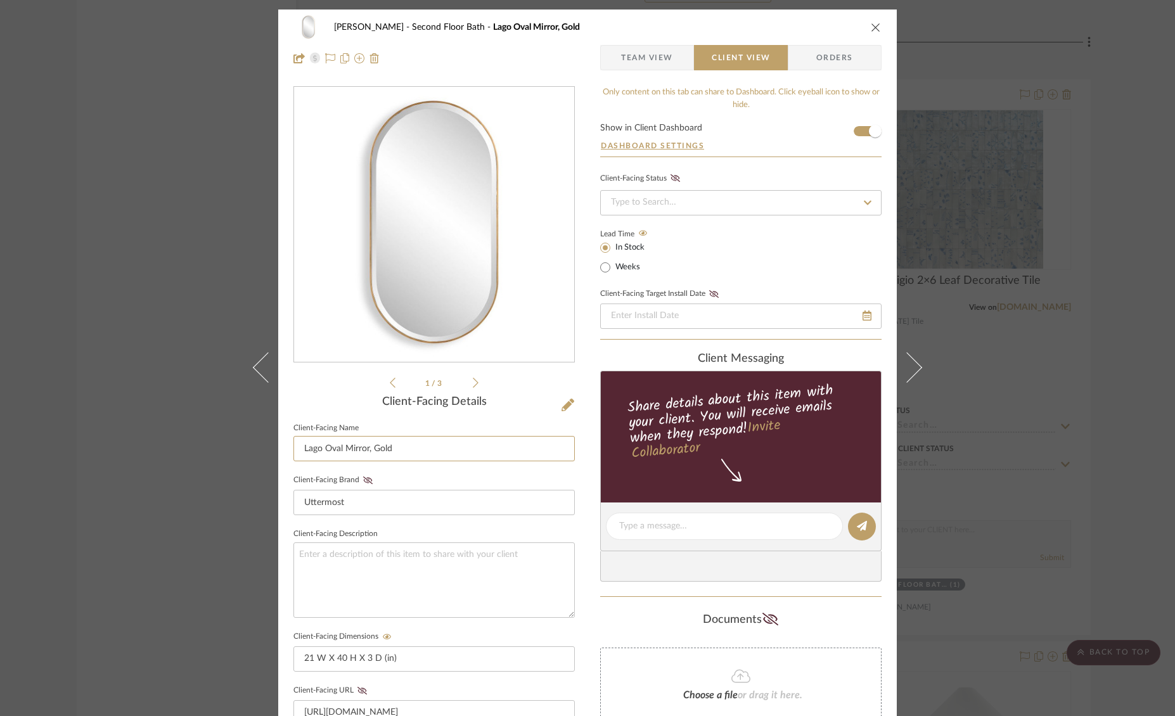
drag, startPoint x: 318, startPoint y: 450, endPoint x: 288, endPoint y: 452, distance: 29.8
click at [288, 452] on div "O'Connor, Lizzy Second Floor Bath Lago Oval Mirror, Gold Team View Client View …" at bounding box center [587, 537] width 619 height 1055
type input "Oval Mirror, Gold"
click at [871, 31] on icon "close" at bounding box center [876, 27] width 10 height 10
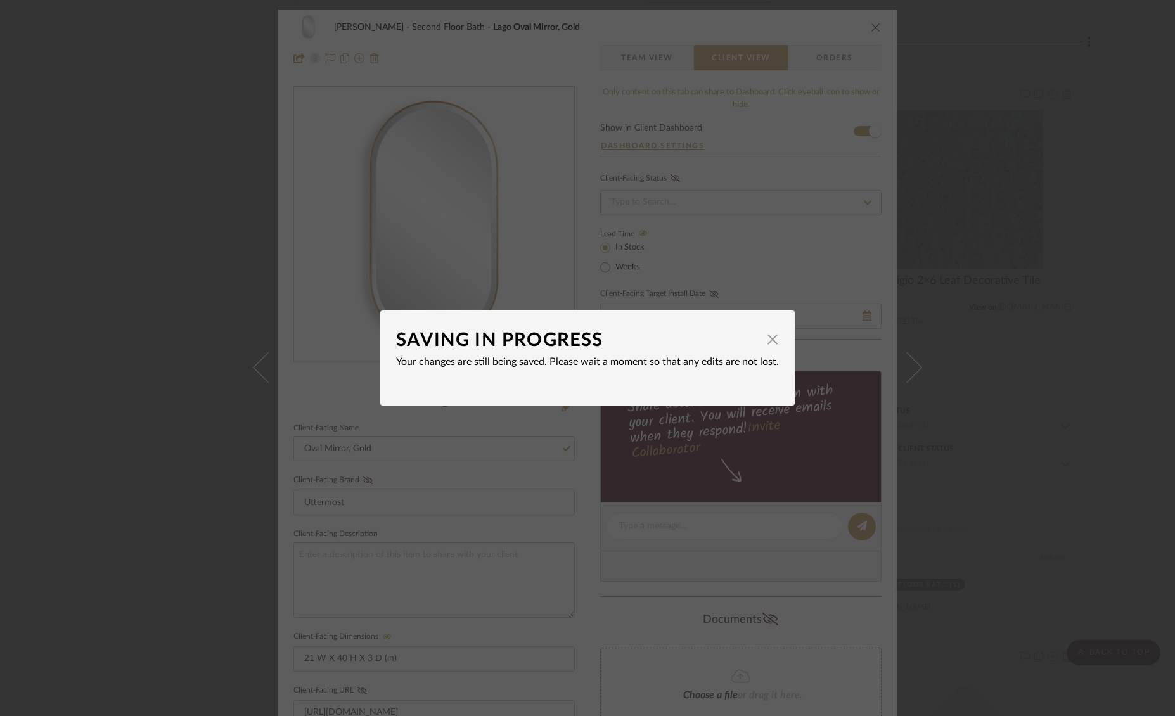
click at [774, 343] on dialog-content "SAVING IN PROGRESS × Your changes are still being saved. Please wait a moment s…" at bounding box center [587, 358] width 414 height 95
click at [770, 340] on span "button" at bounding box center [772, 338] width 25 height 25
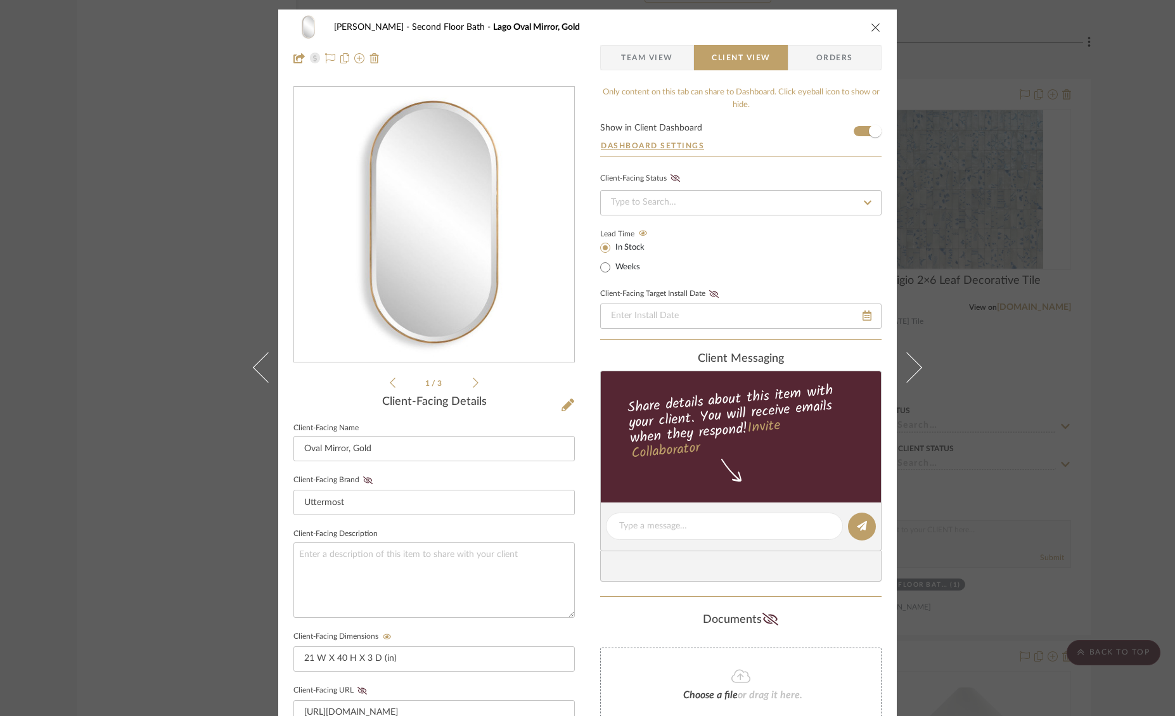
click at [872, 31] on icon "close" at bounding box center [876, 27] width 10 height 10
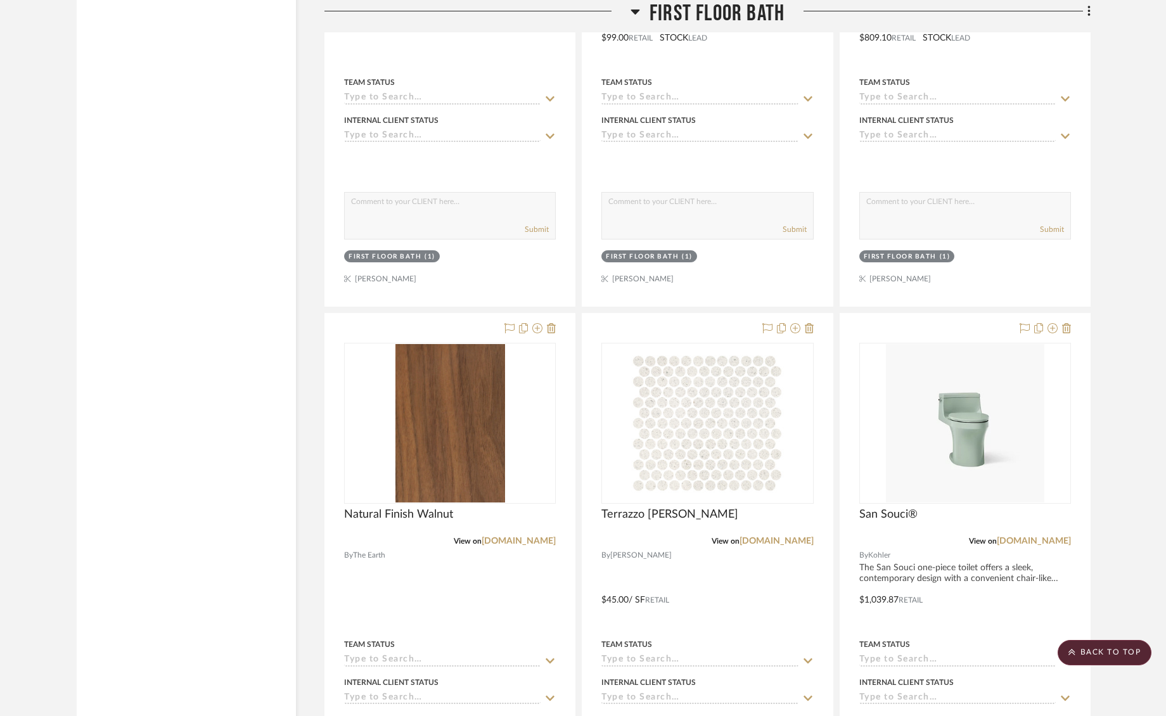
scroll to position [5965, 0]
